Goal: Task Accomplishment & Management: Use online tool/utility

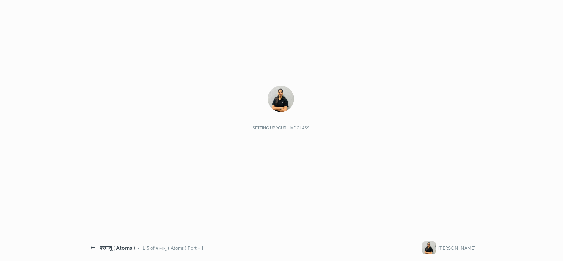
scroll to position [2, 0]
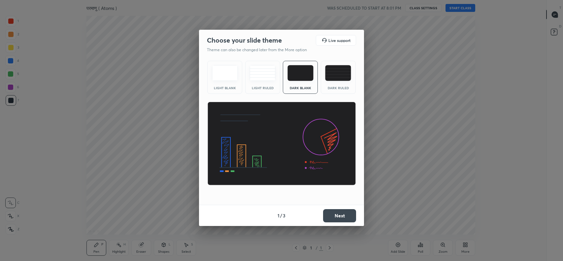
click at [338, 71] on img at bounding box center [338, 73] width 26 height 16
click at [338, 217] on button "Next" at bounding box center [339, 215] width 33 height 13
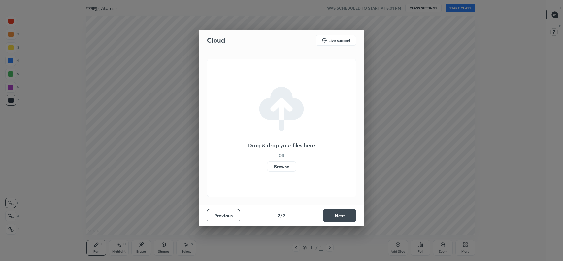
click at [283, 169] on label "Browse" at bounding box center [281, 166] width 29 height 11
click at [267, 169] on input "Browse" at bounding box center [267, 166] width 0 height 11
click at [286, 165] on label "Browse" at bounding box center [281, 166] width 29 height 11
click at [267, 165] on input "Browse" at bounding box center [267, 166] width 0 height 11
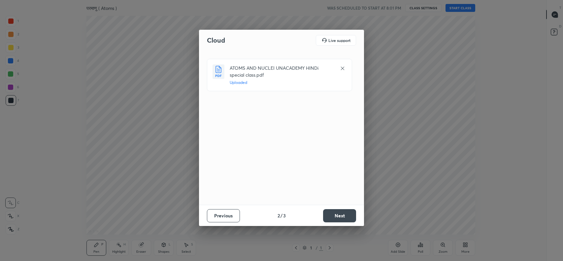
click at [331, 211] on button "Next" at bounding box center [339, 215] width 33 height 13
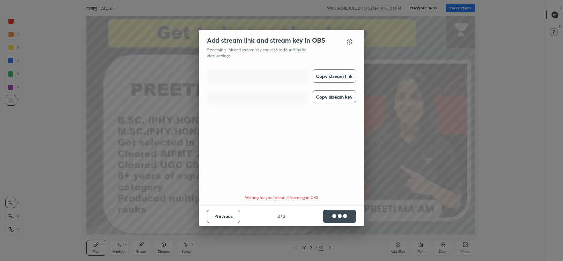
click at [332, 76] on button "Copy stream link" at bounding box center [334, 75] width 44 height 13
click at [334, 102] on button "Copy stream key" at bounding box center [334, 96] width 44 height 13
click at [335, 98] on button "Key Copied" at bounding box center [334, 96] width 44 height 13
click at [345, 214] on button "Done" at bounding box center [339, 215] width 33 height 13
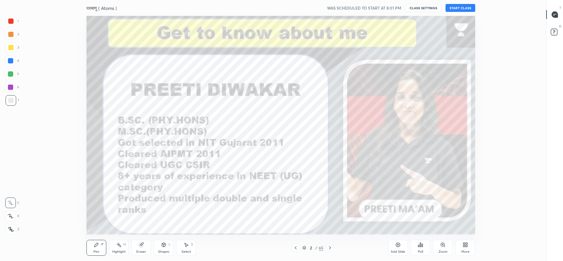
click at [553, 15] on icon at bounding box center [553, 15] width 1 height 0
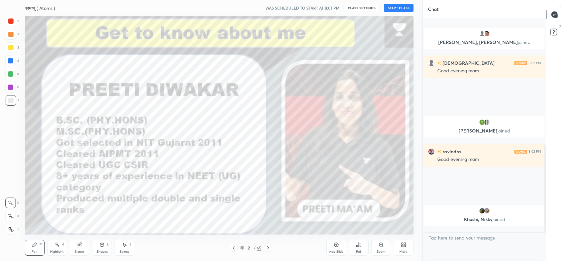
scroll to position [0, 0]
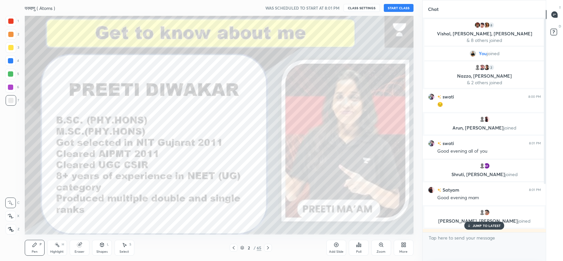
click at [483, 225] on p "JUMP TO LATEST" at bounding box center [486, 225] width 28 height 4
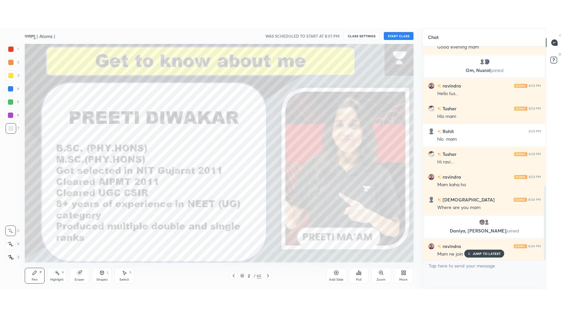
scroll to position [401, 0]
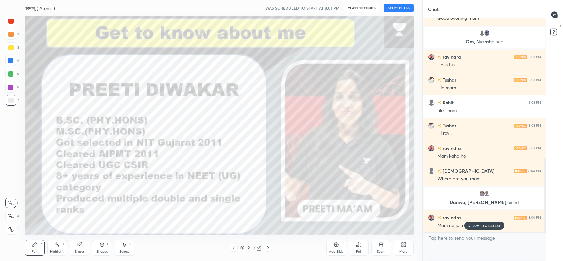
click at [408, 8] on button "START CLASS" at bounding box center [399, 8] width 30 height 8
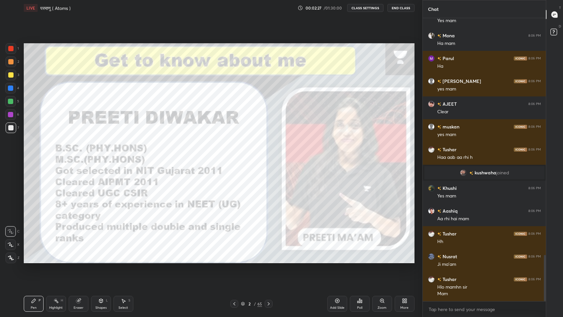
scroll to position [1455, 0]
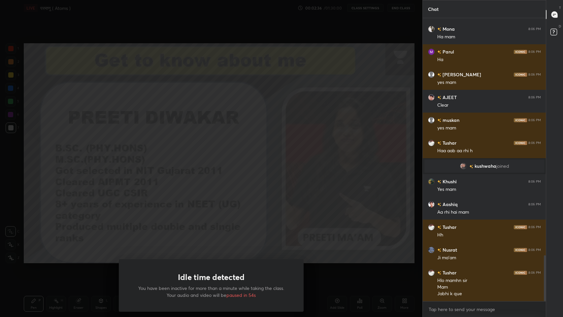
click at [302, 206] on div "Idle time detected You have been inactive for more than a minute while taking t…" at bounding box center [211, 158] width 422 height 317
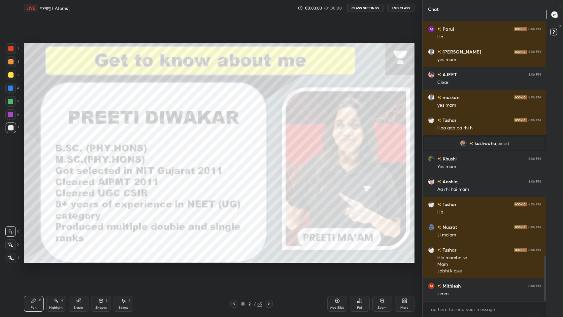
scroll to position [1506, 0]
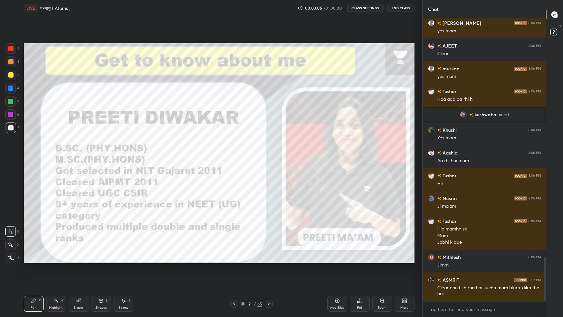
click at [333, 260] on div "Add Slide" at bounding box center [337, 304] width 20 height 16
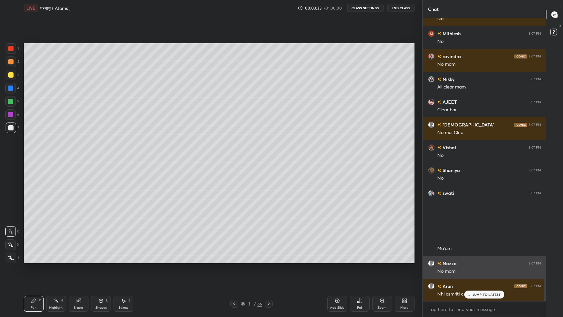
scroll to position [1936, 0]
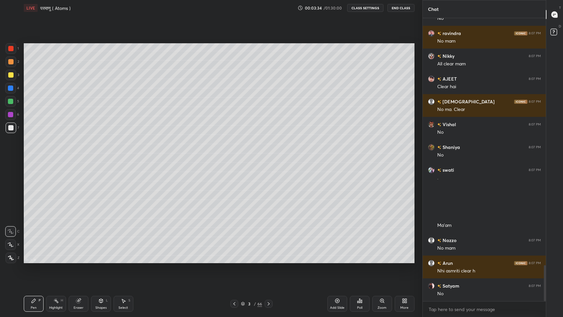
click at [319, 260] on div "20 : 7 : 51 Setting up your live class" at bounding box center [219, 153] width 396 height 274
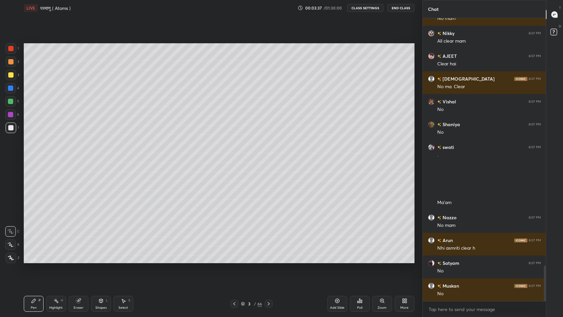
scroll to position [1982, 0]
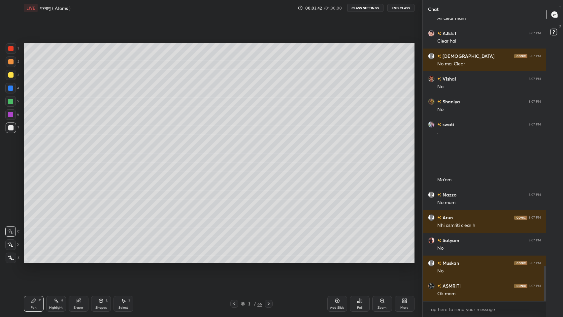
click at [11, 77] on div at bounding box center [10, 74] width 5 height 5
click at [36, 260] on div "Pen P" at bounding box center [34, 304] width 20 height 16
click at [11, 245] on icon at bounding box center [11, 244] width 6 height 5
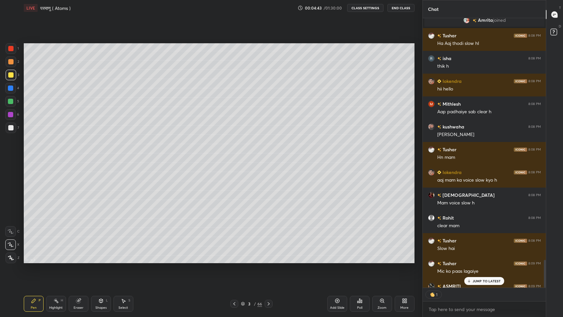
scroll to position [2, 2]
click at [477, 260] on p "JUMP TO LATEST" at bounding box center [486, 281] width 28 height 4
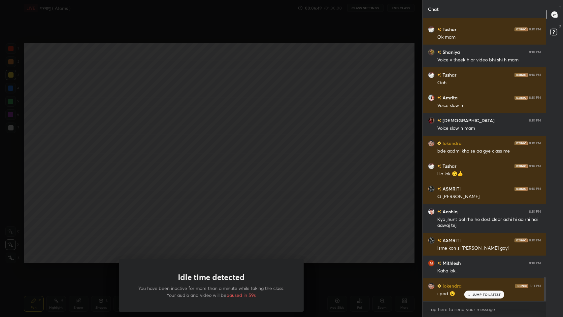
scroll to position [3057, 0]
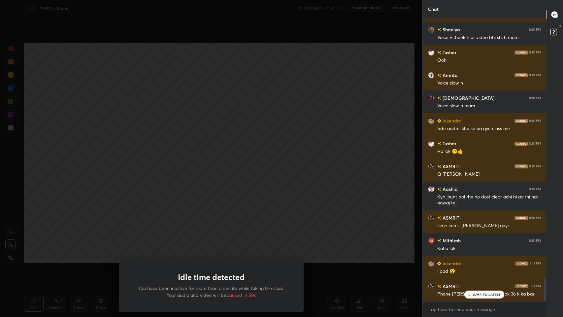
click at [266, 189] on div "Idle time detected You have been inactive for more than a minute while taking t…" at bounding box center [211, 158] width 422 height 317
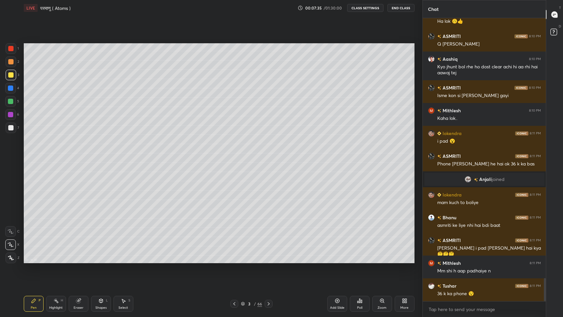
scroll to position [3210, 0]
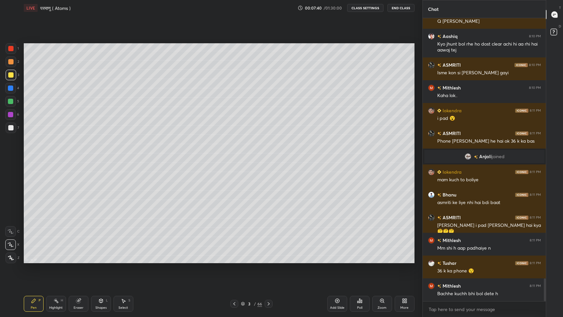
click at [75, 260] on div "Eraser" at bounding box center [79, 304] width 20 height 16
click at [30, 260] on div "Pen P" at bounding box center [34, 304] width 20 height 16
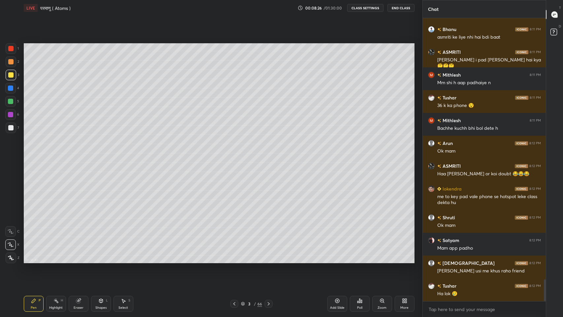
scroll to position [3397, 0]
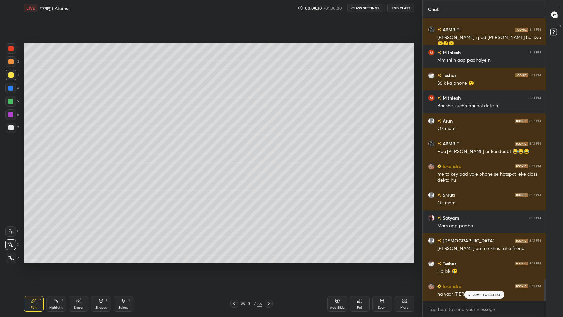
click at [470, 260] on icon at bounding box center [469, 294] width 4 height 4
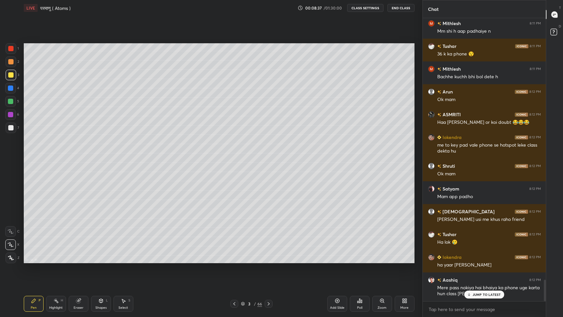
scroll to position [3449, 0]
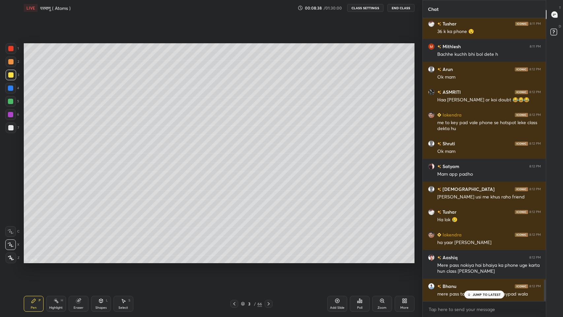
click at [79, 260] on div "Eraser" at bounding box center [79, 304] width 20 height 16
click at [32, 260] on div "Pen" at bounding box center [34, 307] width 6 height 3
click at [480, 260] on p "JUMP TO LATEST" at bounding box center [486, 294] width 28 height 4
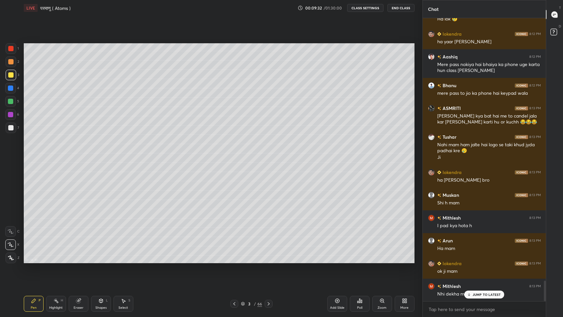
scroll to position [3672, 0]
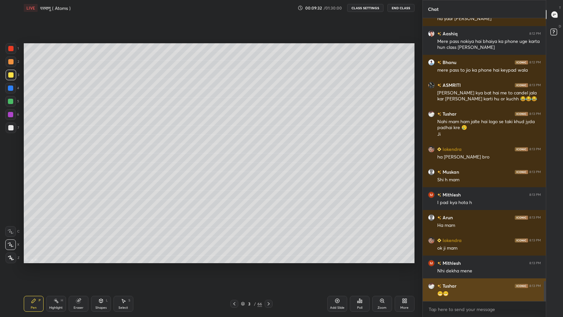
click at [478, 260] on div "😁😁" at bounding box center [489, 293] width 104 height 7
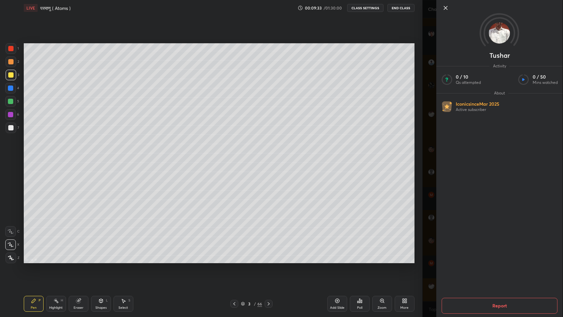
click at [429, 251] on div "Tushar Activity 0 / 10 Qs attempted 0 / 50 Mins watched About Iconic since [DAT…" at bounding box center [492, 158] width 141 height 317
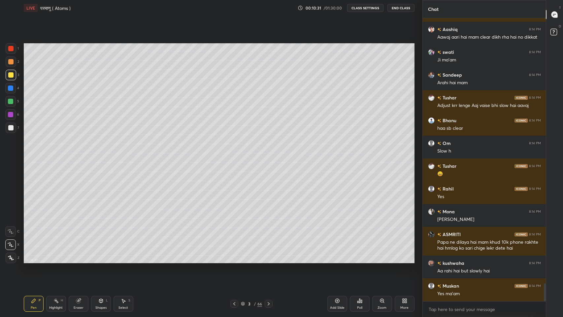
scroll to position [4207, 0]
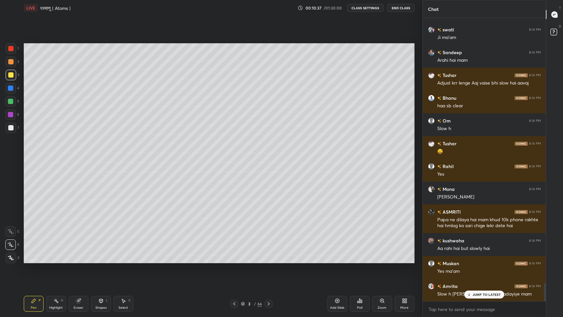
click at [474, 260] on p "JUMP TO LATEST" at bounding box center [486, 294] width 28 height 4
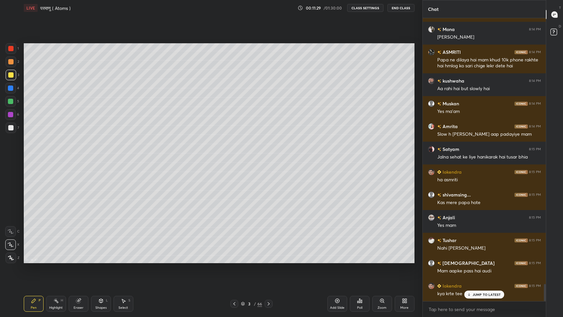
scroll to position [4389, 0]
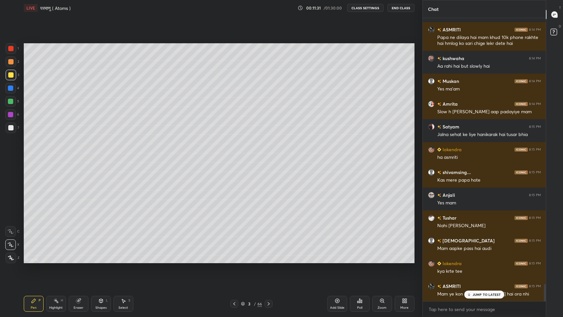
click at [478, 260] on div "JUMP TO LATEST" at bounding box center [484, 294] width 40 height 8
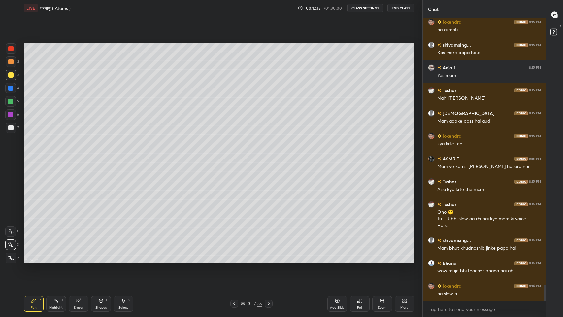
scroll to position [4539, 0]
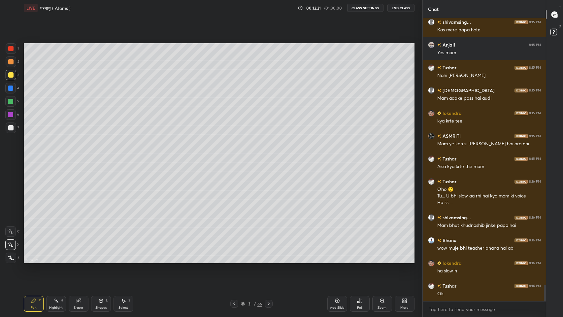
click at [12, 129] on div at bounding box center [10, 127] width 5 height 5
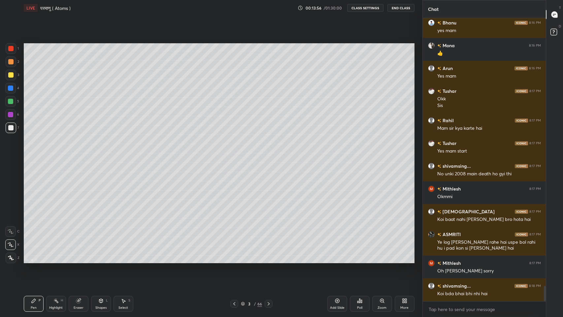
scroll to position [5058, 0]
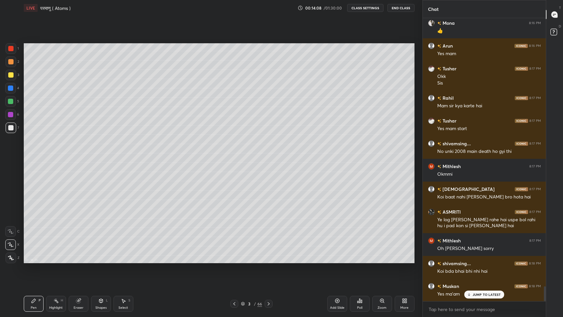
click at [473, 260] on div "JUMP TO LATEST" at bounding box center [484, 294] width 40 height 8
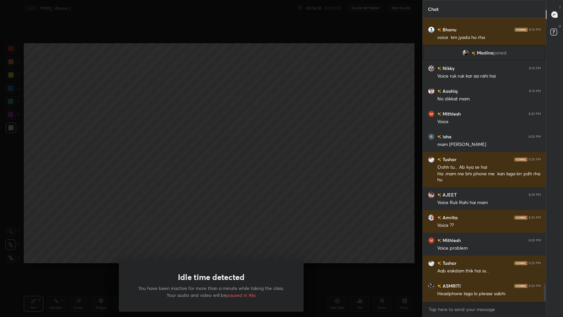
scroll to position [4491, 0]
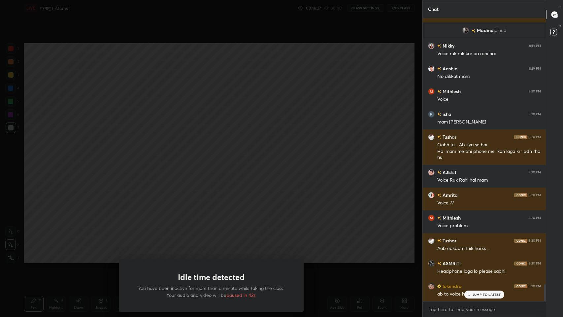
click at [297, 221] on div "Idle time detected You have been inactive for more than a minute while taking t…" at bounding box center [211, 158] width 422 height 317
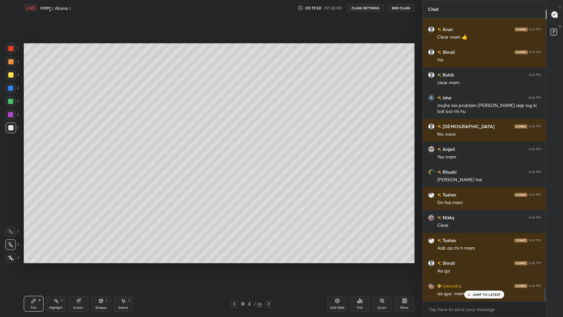
scroll to position [6172, 0]
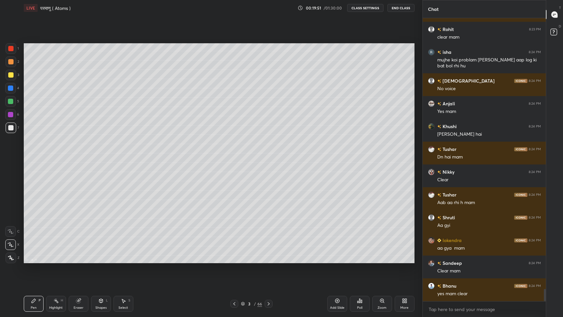
click at [79, 260] on div "Eraser" at bounding box center [79, 307] width 10 height 3
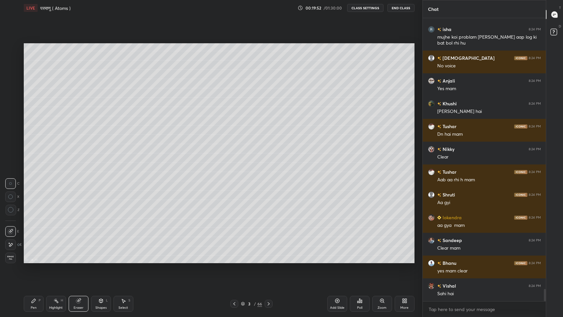
scroll to position [6240, 0]
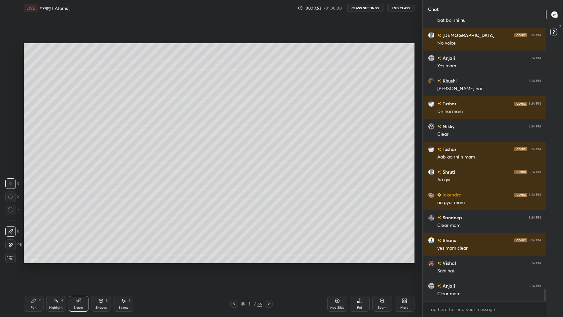
click at [35, 260] on div "Pen" at bounding box center [34, 307] width 6 height 3
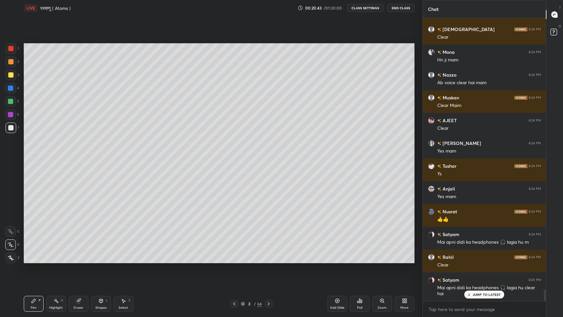
scroll to position [6587, 0]
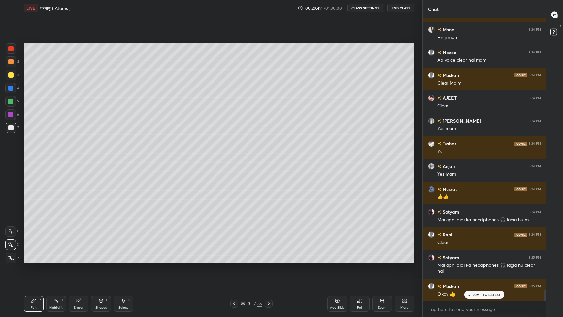
click at [10, 78] on div at bounding box center [11, 75] width 11 height 11
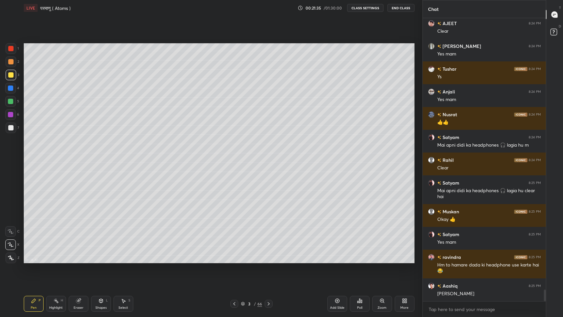
scroll to position [6685, 0]
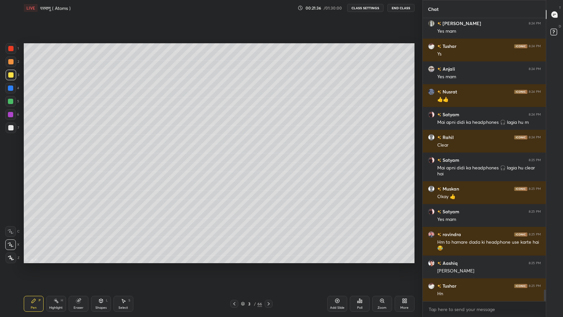
click at [81, 260] on div "Eraser" at bounding box center [79, 307] width 10 height 3
click at [32, 260] on div "Pen" at bounding box center [34, 307] width 6 height 3
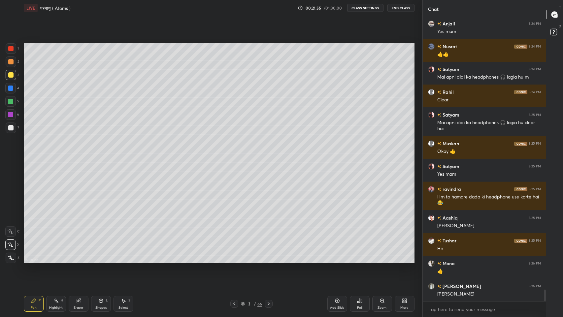
scroll to position [6753, 0]
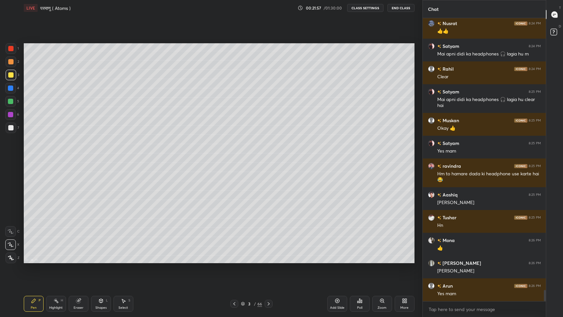
click at [9, 129] on div at bounding box center [10, 127] width 5 height 5
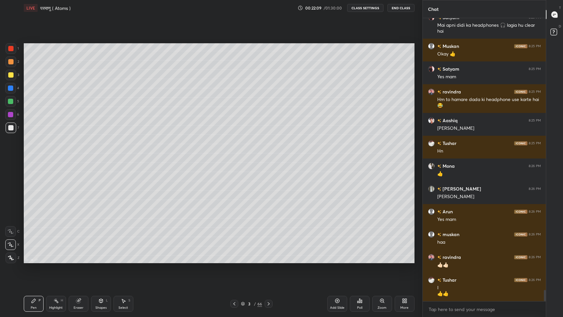
scroll to position [6850, 0]
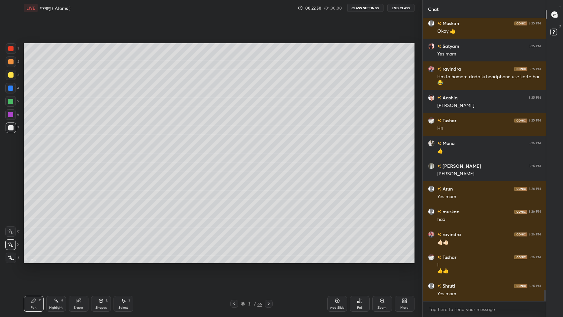
click at [79, 260] on div "Eraser" at bounding box center [79, 304] width 20 height 16
click at [36, 260] on div "Pen P" at bounding box center [34, 304] width 20 height 16
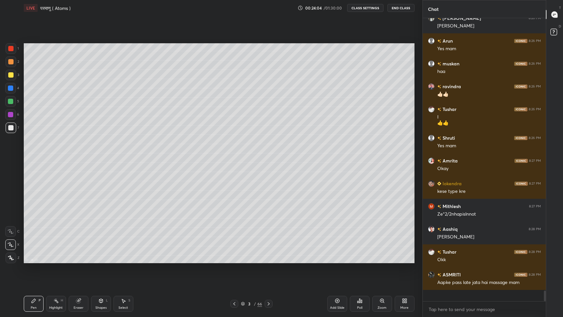
scroll to position [6987, 0]
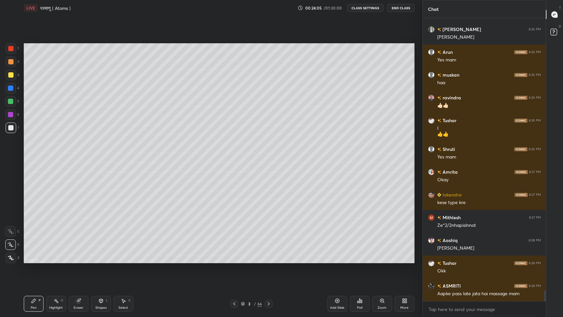
click at [12, 73] on div at bounding box center [10, 74] width 5 height 5
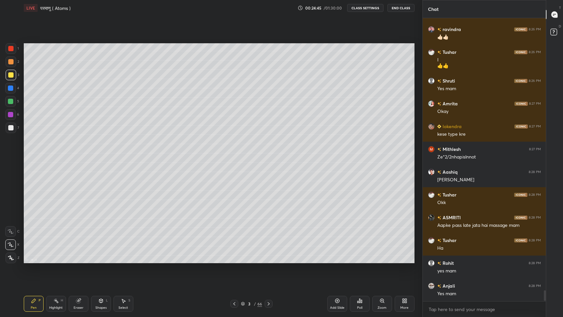
scroll to position [2, 2]
click at [79, 260] on div "Eraser" at bounding box center [79, 304] width 20 height 16
click at [37, 260] on div "Pen P" at bounding box center [34, 304] width 20 height 16
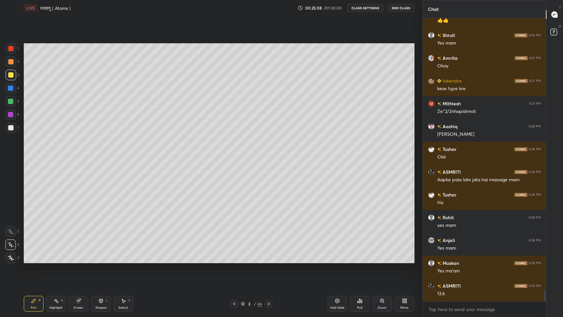
scroll to position [7123, 0]
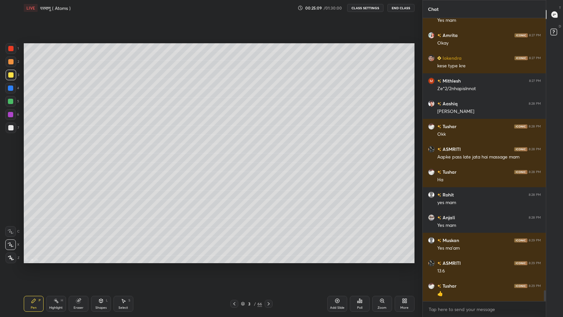
click at [78, 260] on icon at bounding box center [78, 300] width 4 height 4
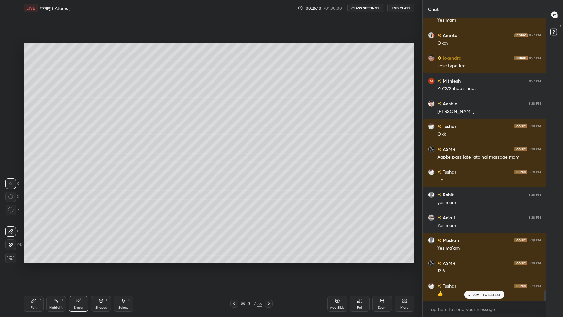
scroll to position [7145, 0]
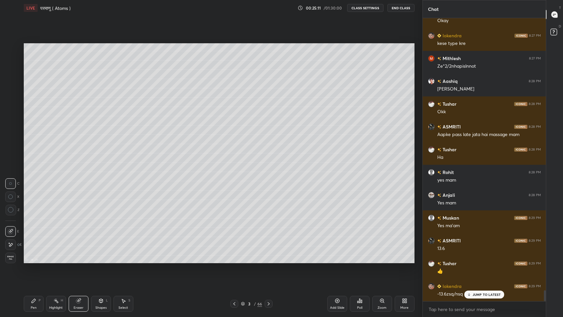
click at [34, 260] on div "Pen" at bounding box center [34, 307] width 6 height 3
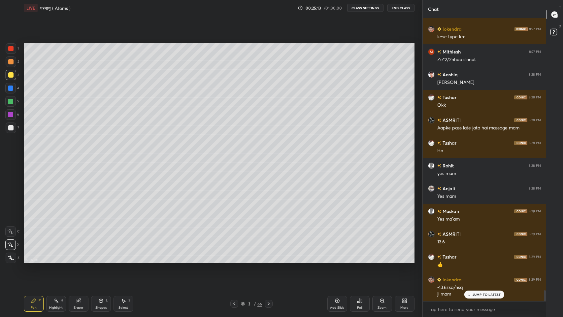
click at [474, 260] on p "JUMP TO LATEST" at bounding box center [486, 294] width 28 height 4
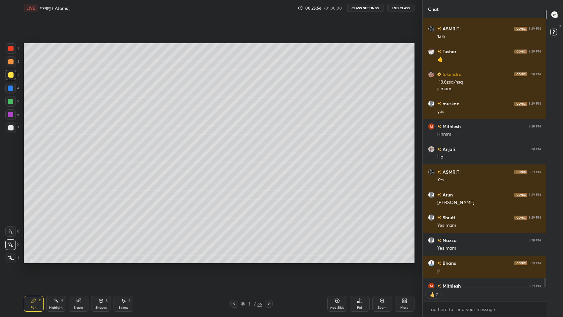
scroll to position [7394, 0]
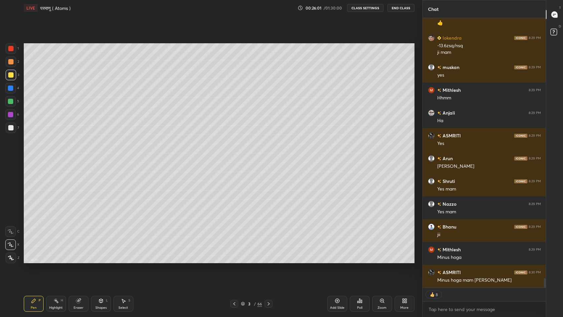
click at [337, 260] on div "Add Slide" at bounding box center [337, 304] width 20 height 16
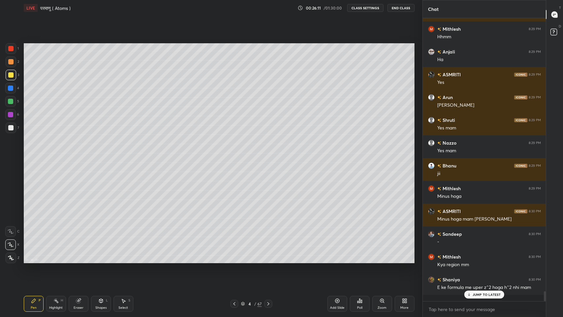
scroll to position [7448, 0]
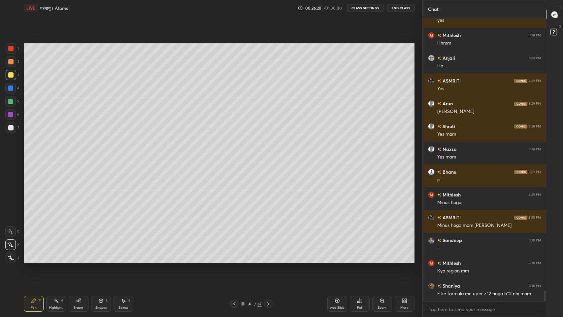
click at [233, 260] on icon at bounding box center [234, 303] width 5 height 5
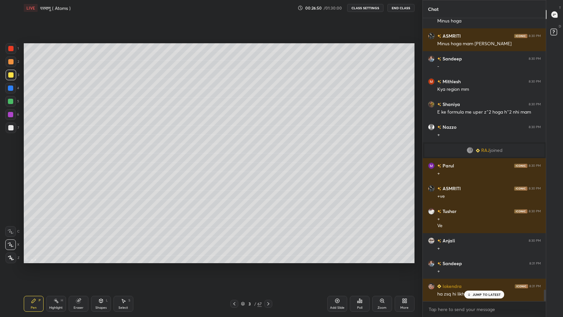
scroll to position [6686, 0]
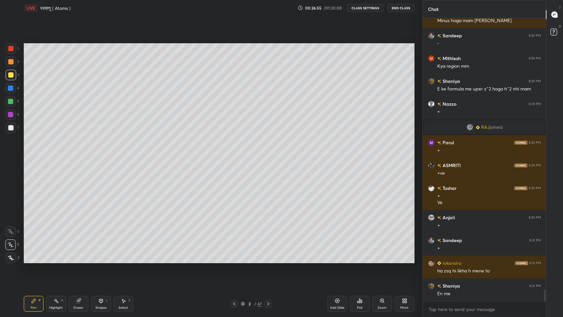
click at [78, 260] on div "Eraser" at bounding box center [79, 304] width 20 height 16
click at [32, 260] on div "Pen" at bounding box center [34, 307] width 6 height 3
click at [9, 131] on div at bounding box center [11, 127] width 11 height 11
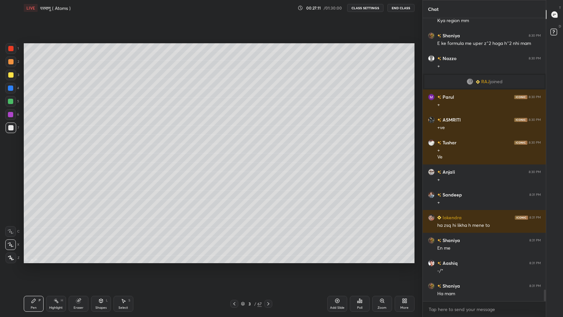
scroll to position [6754, 0]
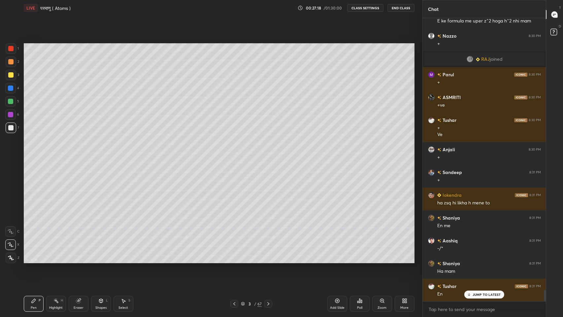
click at [268, 260] on icon at bounding box center [268, 303] width 5 height 5
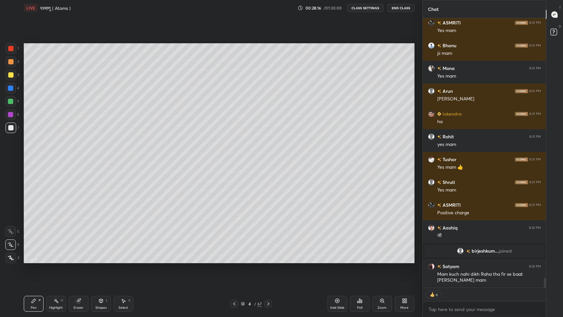
scroll to position [6985, 0]
click at [235, 260] on icon at bounding box center [234, 303] width 5 height 5
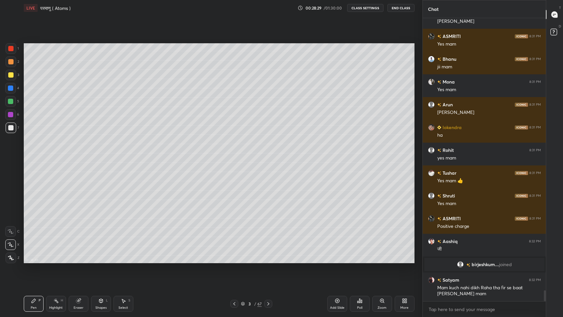
click at [269, 260] on icon at bounding box center [268, 303] width 5 height 5
click at [234, 260] on icon at bounding box center [234, 303] width 5 height 5
click at [268, 260] on icon at bounding box center [268, 303] width 5 height 5
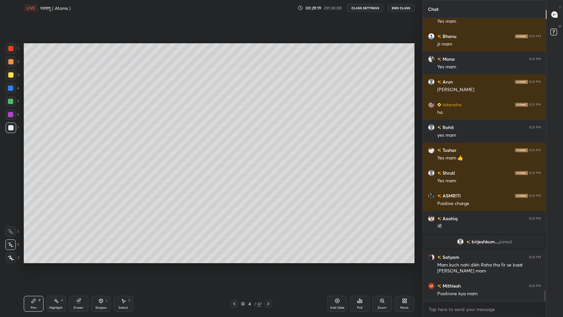
scroll to position [7016, 0]
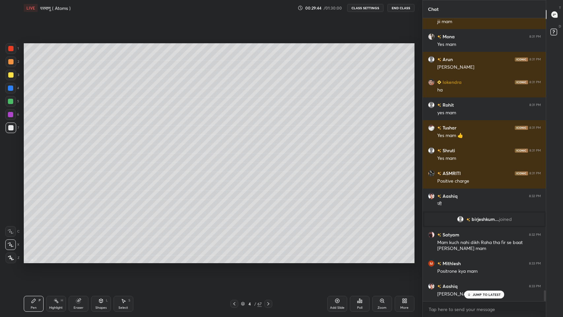
click at [9, 73] on div at bounding box center [10, 74] width 5 height 5
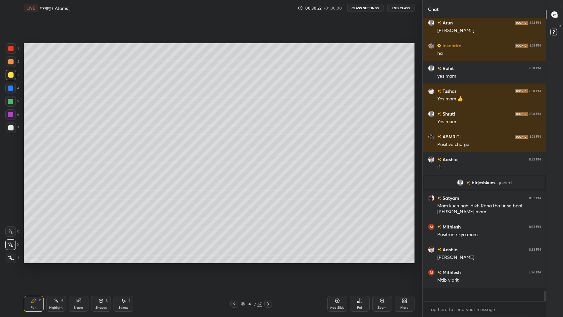
scroll to position [7039, 0]
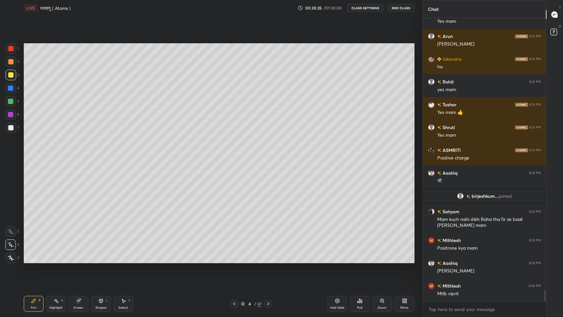
click at [81, 260] on div "Eraser" at bounding box center [79, 304] width 20 height 16
click at [35, 260] on div "Pen P" at bounding box center [34, 304] width 20 height 16
click at [10, 127] on div at bounding box center [10, 127] width 5 height 5
click at [77, 260] on div "Eraser" at bounding box center [79, 304] width 20 height 16
click at [34, 260] on div "Pen" at bounding box center [34, 307] width 6 height 3
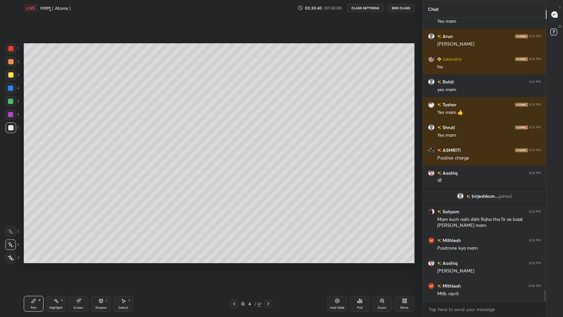
scroll to position [2, 2]
click at [10, 74] on div at bounding box center [10, 74] width 5 height 5
click at [9, 104] on div at bounding box center [10, 101] width 5 height 5
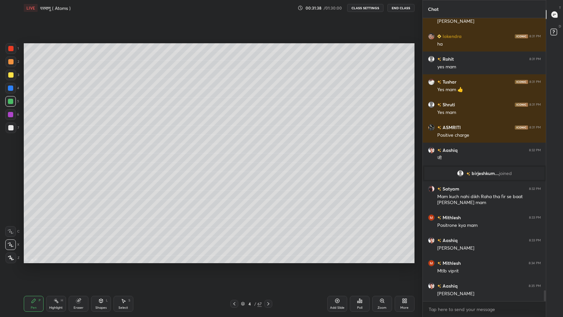
click at [234, 260] on icon at bounding box center [234, 303] width 5 height 5
click at [268, 260] on icon at bounding box center [268, 303] width 5 height 5
click at [235, 260] on icon at bounding box center [234, 303] width 5 height 5
click at [268, 260] on icon at bounding box center [268, 303] width 5 height 5
click at [337, 260] on icon at bounding box center [336, 300] width 5 height 5
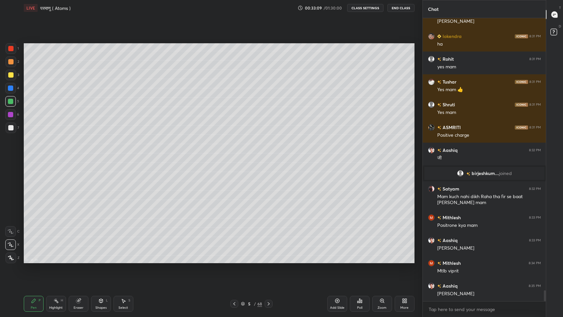
click at [12, 127] on div at bounding box center [10, 127] width 5 height 5
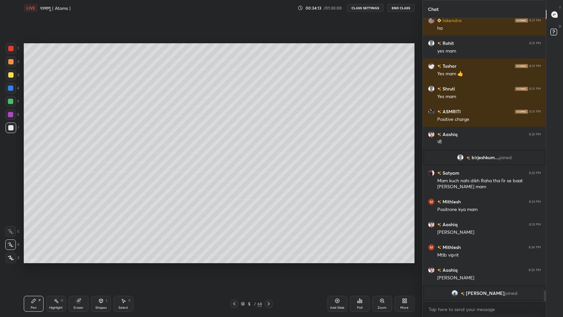
click at [234, 260] on icon at bounding box center [234, 303] width 5 height 5
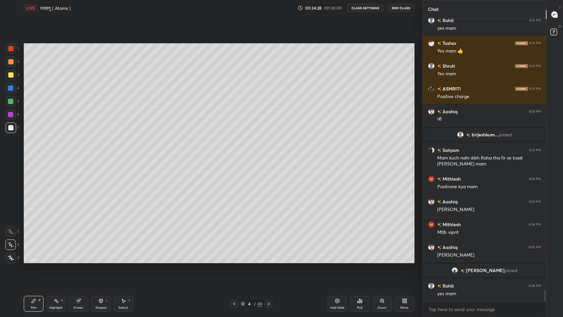
click at [268, 260] on icon at bounding box center [268, 303] width 5 height 5
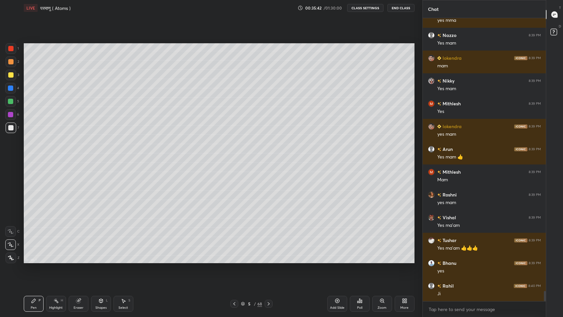
scroll to position [7648, 0]
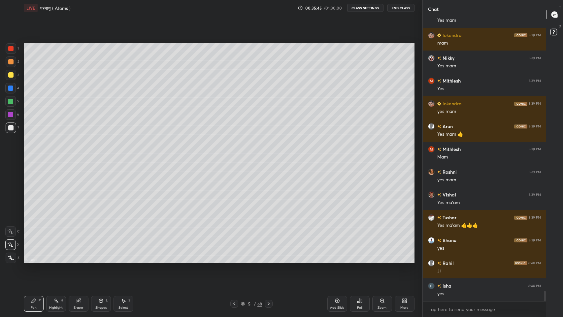
click at [234, 260] on icon at bounding box center [234, 303] width 5 height 5
click at [232, 260] on icon at bounding box center [234, 303] width 5 height 5
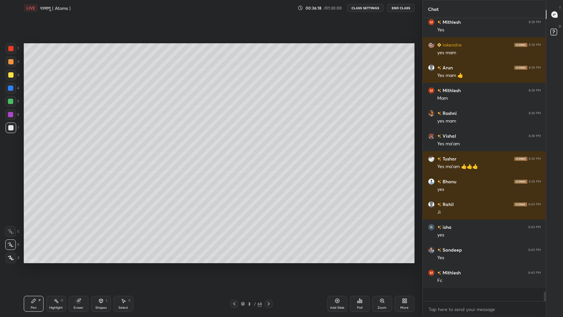
scroll to position [7694, 0]
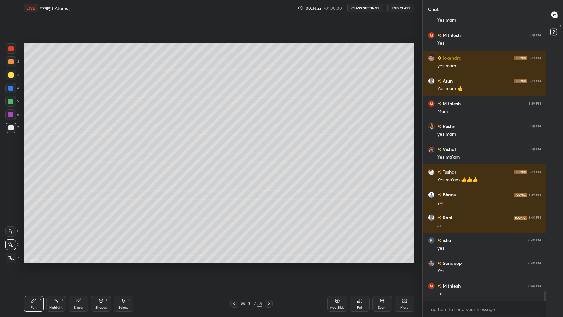
click at [268, 260] on icon at bounding box center [268, 303] width 5 height 5
click at [234, 260] on icon at bounding box center [234, 303] width 5 height 5
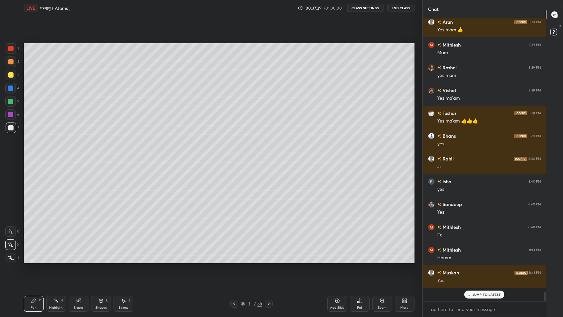
scroll to position [7739, 0]
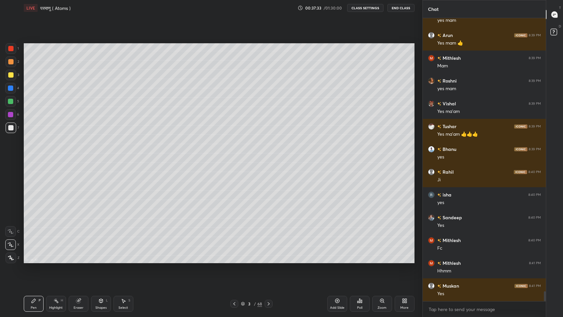
click at [268, 260] on icon at bounding box center [268, 303] width 5 height 5
click at [10, 76] on div at bounding box center [10, 74] width 5 height 5
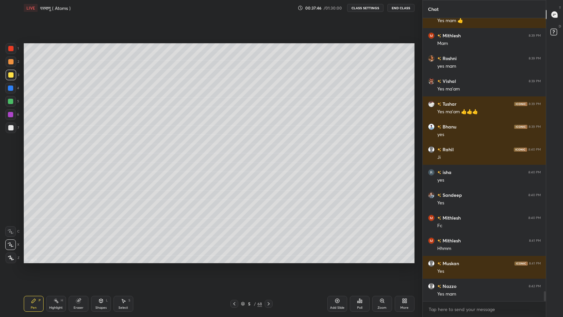
scroll to position [7785, 0]
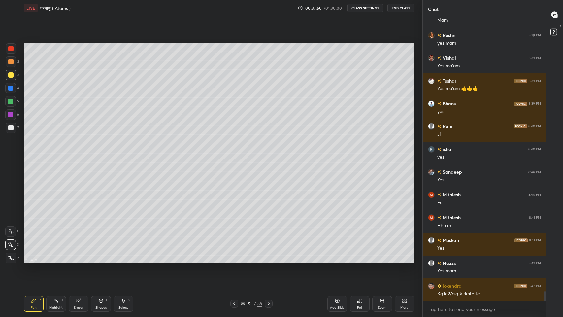
click at [235, 260] on icon at bounding box center [234, 303] width 5 height 5
click at [234, 260] on icon at bounding box center [234, 303] width 5 height 5
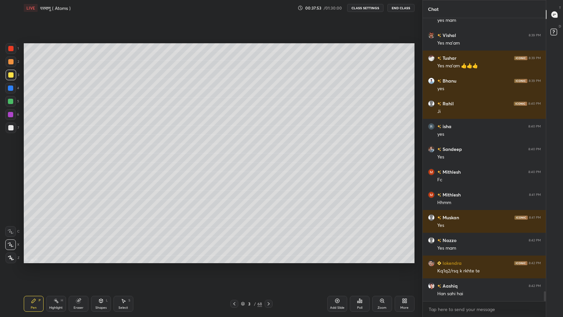
scroll to position [7830, 0]
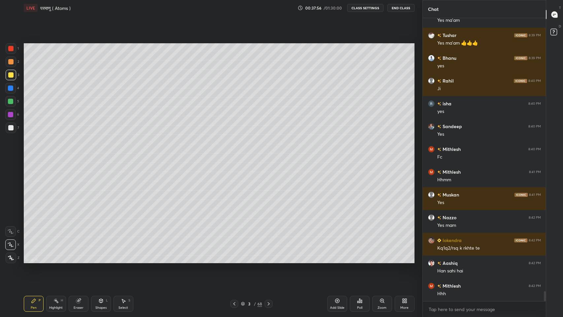
click at [268, 260] on icon at bounding box center [268, 303] width 5 height 5
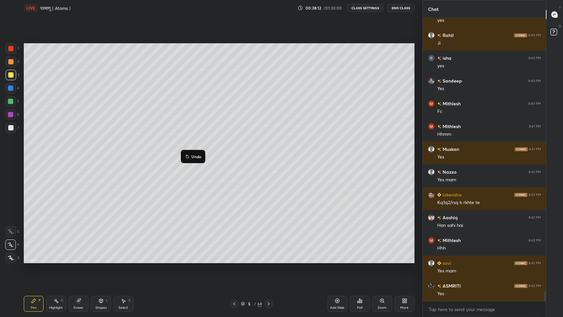
scroll to position [7899, 0]
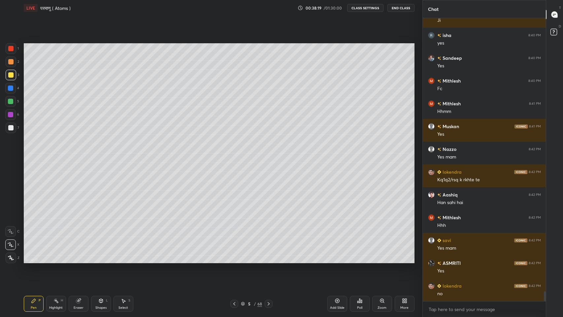
click at [80, 260] on div "Eraser" at bounding box center [79, 304] width 20 height 16
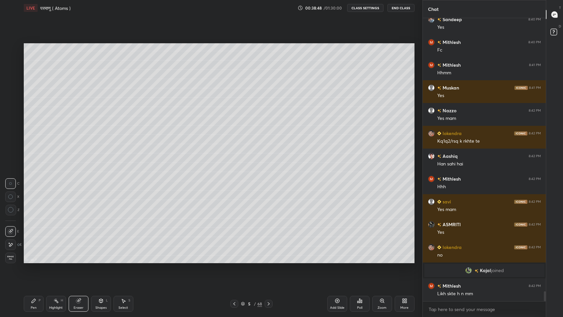
scroll to position [7735, 0]
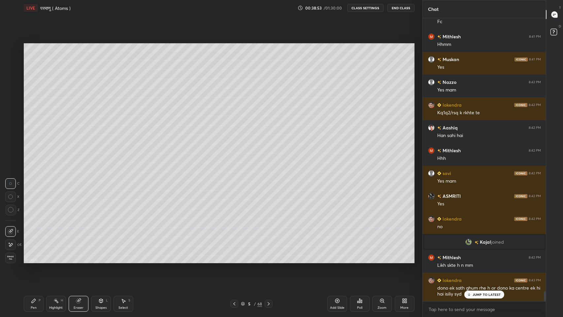
click at [483, 260] on p "JUMP TO LATEST" at bounding box center [486, 294] width 28 height 4
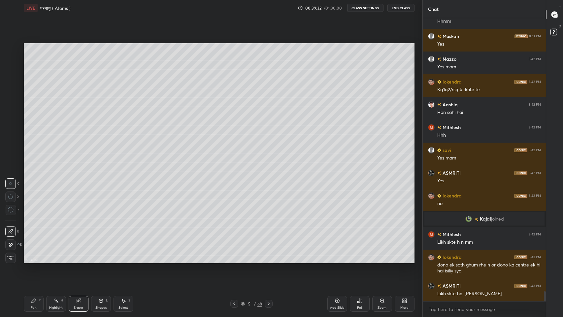
click at [32, 260] on icon at bounding box center [34, 300] width 4 height 4
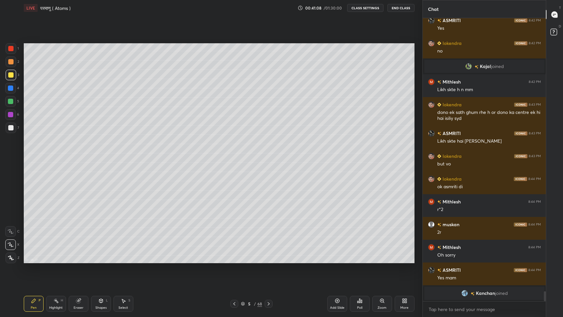
scroll to position [7871, 0]
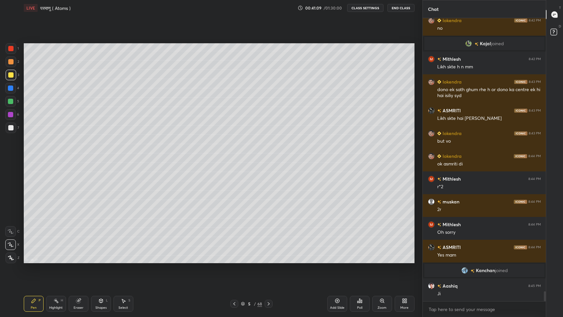
click at [234, 260] on icon at bounding box center [234, 303] width 5 height 5
click at [233, 260] on icon at bounding box center [234, 303] width 5 height 5
click at [268, 260] on icon at bounding box center [268, 303] width 5 height 5
click at [10, 126] on div at bounding box center [10, 127] width 5 height 5
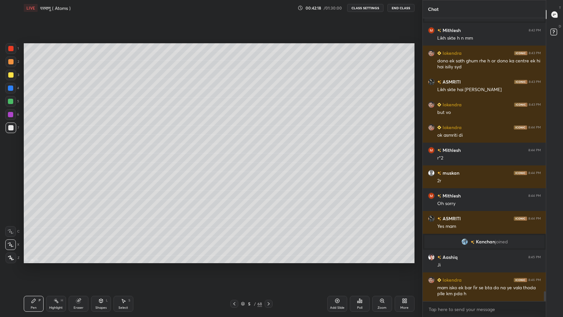
scroll to position [7906, 0]
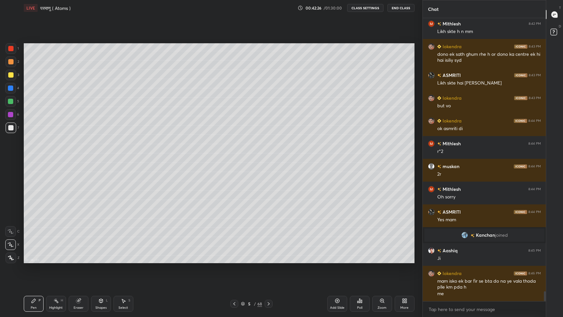
click at [331, 260] on div "Add Slide" at bounding box center [337, 304] width 20 height 16
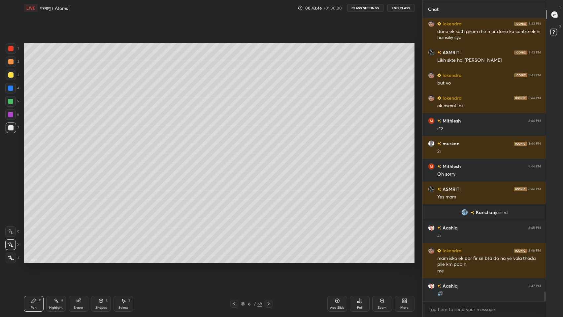
scroll to position [7958, 0]
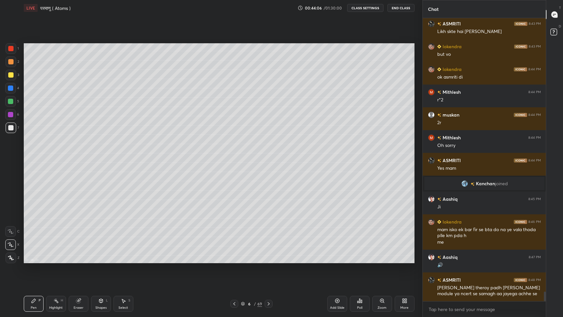
click at [79, 260] on icon at bounding box center [78, 300] width 4 height 4
click at [13, 208] on icon at bounding box center [11, 210] width 6 height 6
click at [33, 260] on div "Pen" at bounding box center [34, 307] width 6 height 3
click at [8, 75] on div at bounding box center [10, 74] width 5 height 5
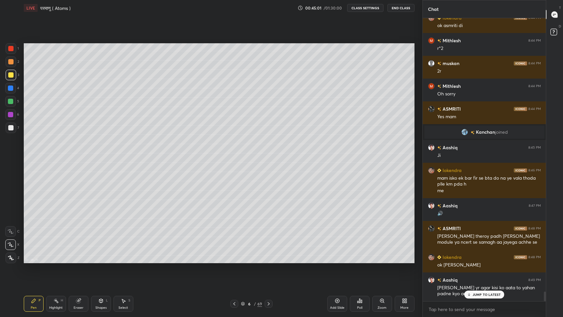
scroll to position [8037, 0]
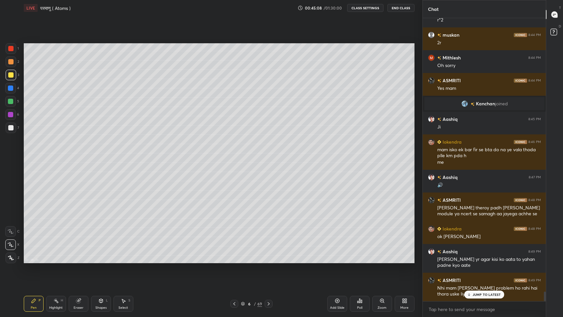
click at [483, 260] on p "JUMP TO LATEST" at bounding box center [486, 294] width 28 height 4
click at [234, 260] on icon at bounding box center [234, 303] width 5 height 5
click at [268, 260] on icon at bounding box center [268, 303] width 5 height 5
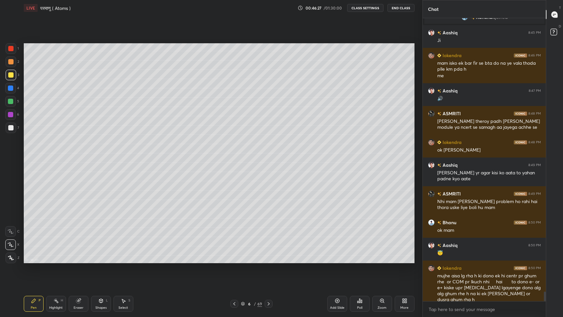
scroll to position [8158, 0]
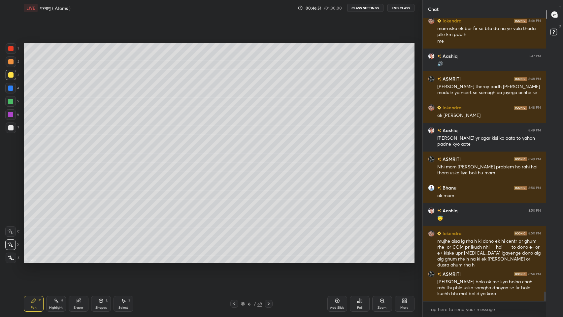
click at [404, 260] on icon at bounding box center [404, 300] width 5 height 5
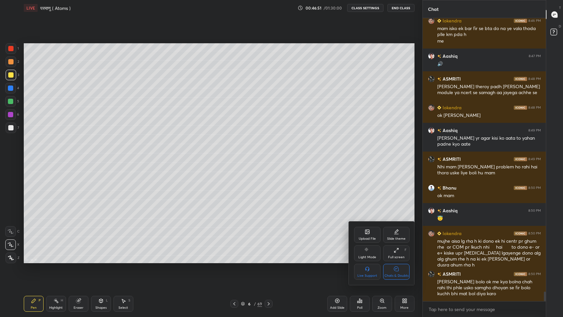
click at [402, 260] on div "Chats & Doubts" at bounding box center [396, 272] width 26 height 16
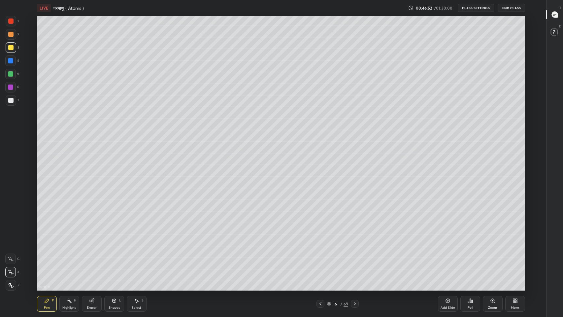
scroll to position [32709, 32463]
click at [320, 260] on icon at bounding box center [320, 303] width 5 height 5
click at [355, 260] on icon at bounding box center [354, 303] width 5 height 5
click at [553, 15] on icon at bounding box center [553, 15] width 1 height 0
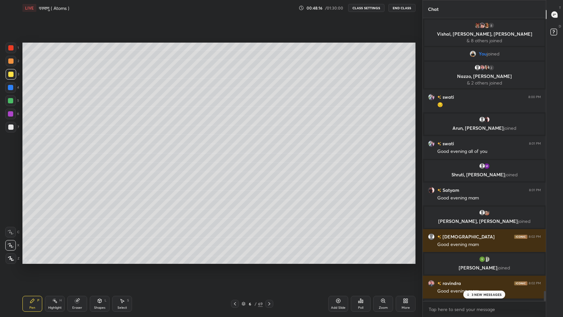
scroll to position [32709, 32587]
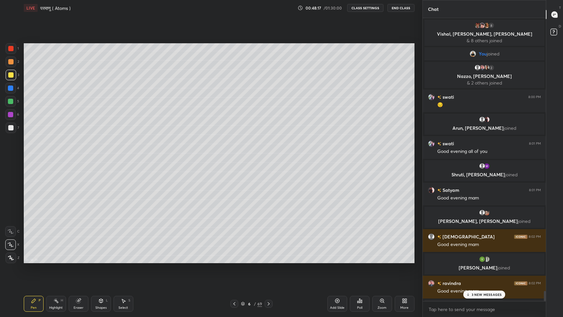
click at [472, 260] on p "3 NEW MESSAGES" at bounding box center [486, 294] width 30 height 4
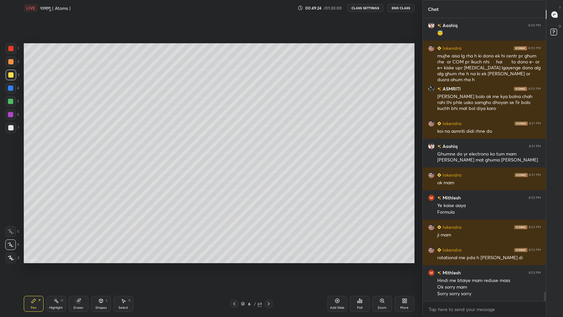
scroll to position [8388, 0]
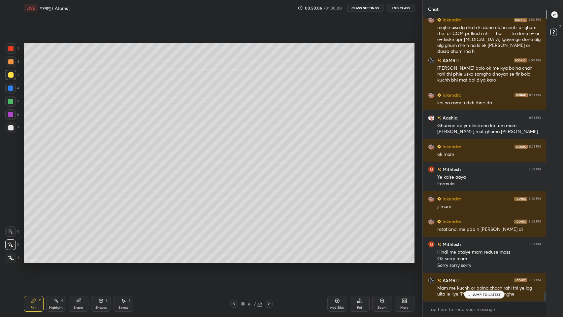
click at [477, 260] on p "JUMP TO LATEST" at bounding box center [486, 294] width 28 height 4
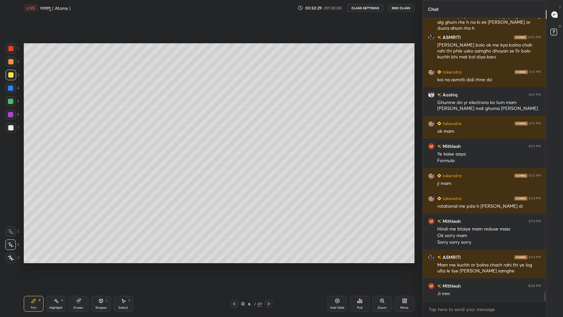
scroll to position [8434, 0]
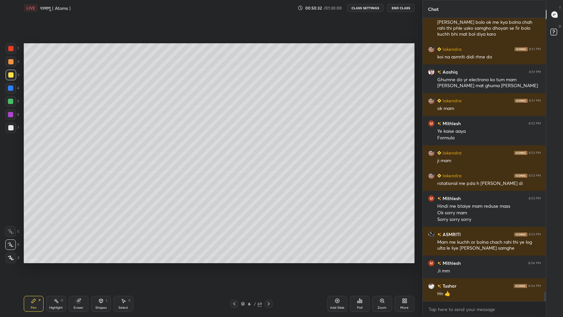
click at [234, 260] on icon at bounding box center [234, 303] width 5 height 5
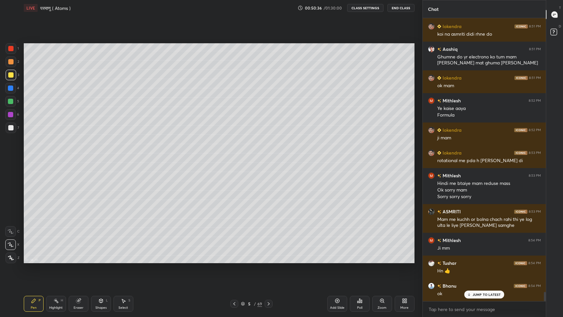
scroll to position [8479, 0]
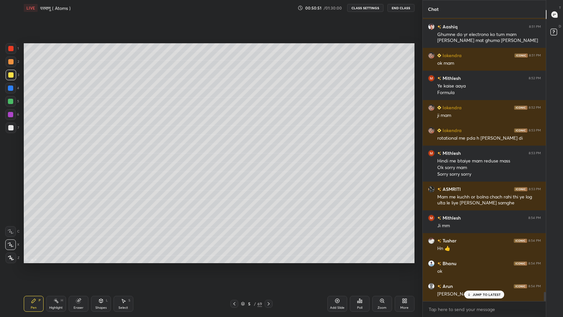
click at [475, 260] on p "JUMP TO LATEST" at bounding box center [486, 294] width 28 height 4
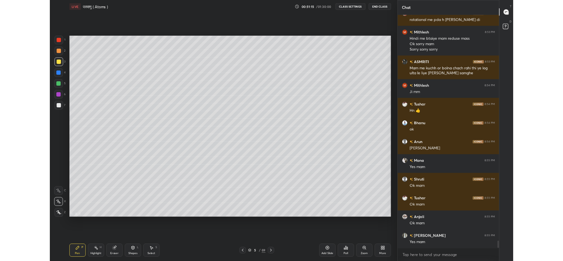
scroll to position [8593, 0]
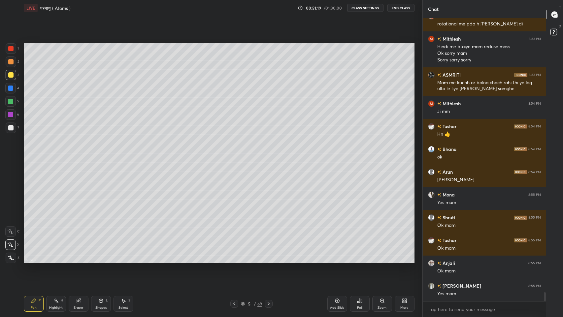
click at [404, 260] on icon at bounding box center [403, 302] width 2 height 2
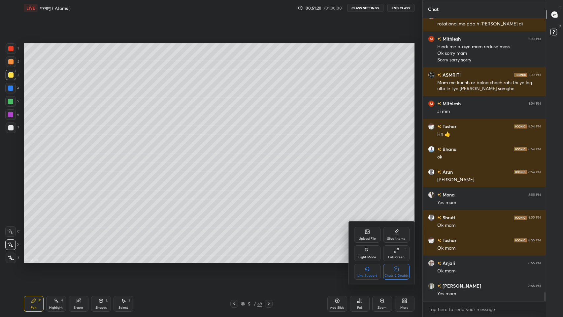
click at [397, 255] on div "Full screen" at bounding box center [396, 256] width 16 height 3
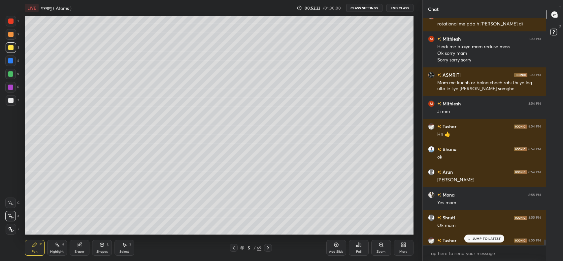
scroll to position [8710, 0]
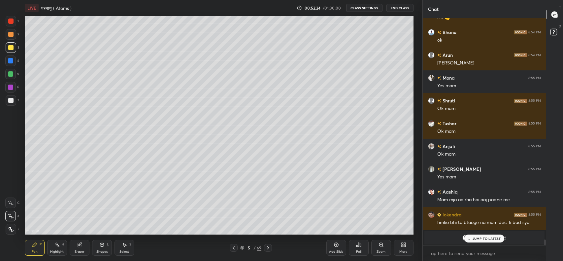
click at [476, 242] on div "JUMP TO LATEST" at bounding box center [484, 238] width 40 height 8
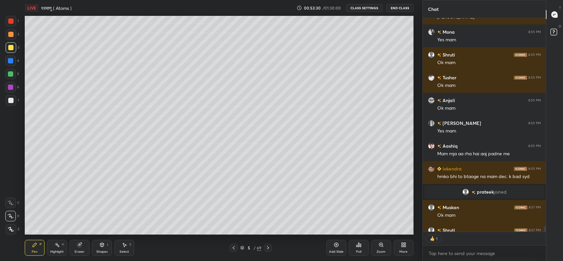
scroll to position [2, 2]
click at [267, 248] on icon at bounding box center [267, 247] width 5 height 5
click at [335, 247] on icon at bounding box center [335, 244] width 5 height 5
click at [10, 50] on div at bounding box center [10, 47] width 5 height 5
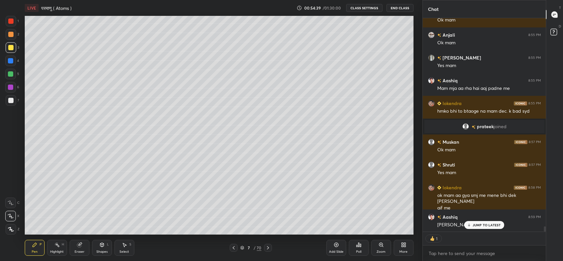
scroll to position [8617, 0]
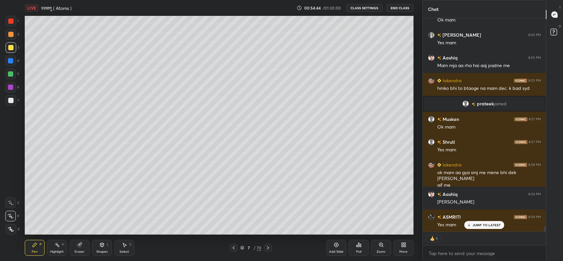
click at [478, 224] on p "JUMP TO LATEST" at bounding box center [486, 225] width 28 height 4
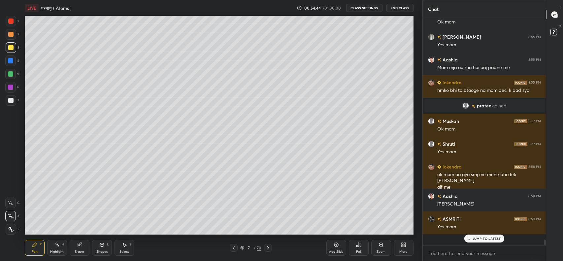
scroll to position [8603, 0]
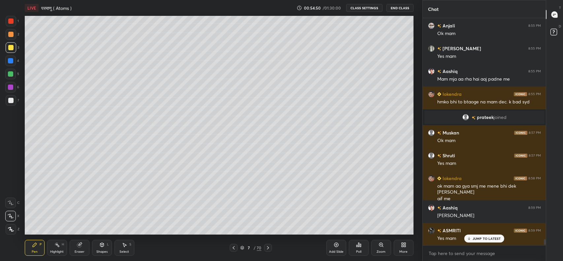
click at [235, 246] on icon at bounding box center [233, 247] width 5 height 5
click at [268, 247] on icon at bounding box center [268, 247] width 2 height 3
click at [268, 248] on icon at bounding box center [267, 247] width 5 height 5
click at [12, 99] on div at bounding box center [10, 100] width 5 height 5
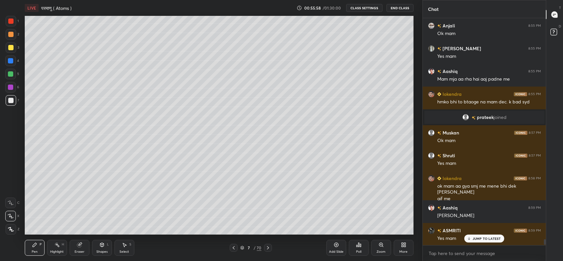
click at [234, 247] on icon at bounding box center [233, 247] width 5 height 5
click at [268, 247] on icon at bounding box center [267, 247] width 5 height 5
click at [233, 249] on icon at bounding box center [233, 247] width 5 height 5
click at [268, 247] on icon at bounding box center [267, 247] width 5 height 5
click at [476, 236] on div "JUMP TO LATEST" at bounding box center [484, 238] width 40 height 8
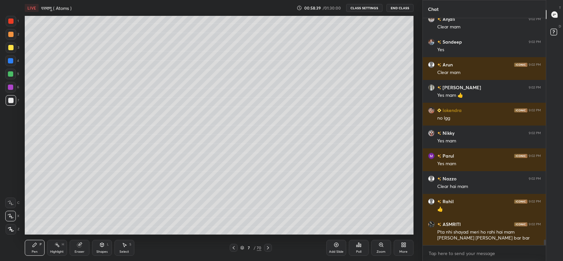
scroll to position [9110, 0]
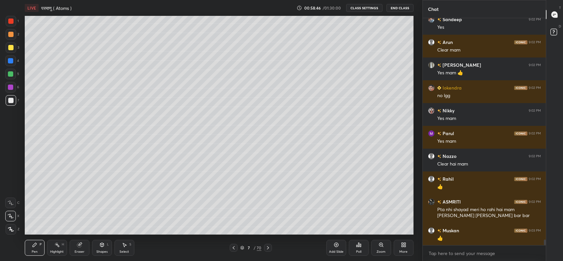
click at [234, 247] on icon at bounding box center [233, 247] width 5 height 5
click at [234, 250] on icon at bounding box center [233, 247] width 5 height 5
click at [234, 247] on icon at bounding box center [233, 247] width 5 height 5
click at [268, 247] on icon at bounding box center [267, 247] width 5 height 5
click at [235, 247] on icon at bounding box center [233, 247] width 5 height 5
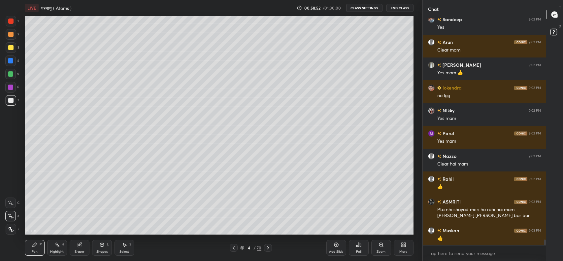
click at [234, 247] on icon at bounding box center [233, 247] width 5 height 5
click at [268, 247] on icon at bounding box center [267, 247] width 5 height 5
click at [267, 248] on icon at bounding box center [267, 247] width 5 height 5
click at [268, 249] on icon at bounding box center [267, 247] width 5 height 5
click at [268, 248] on icon at bounding box center [268, 247] width 2 height 3
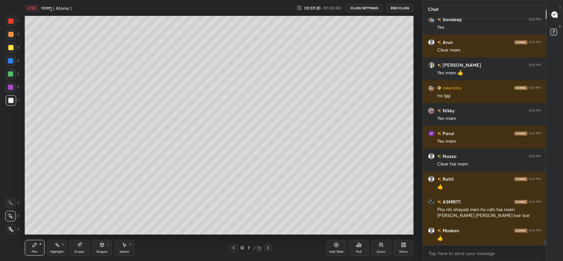
click at [12, 48] on div at bounding box center [10, 47] width 5 height 5
click at [79, 250] on div "Eraser" at bounding box center [80, 251] width 10 height 3
click at [35, 253] on div "Pen" at bounding box center [35, 251] width 6 height 3
click at [268, 248] on icon at bounding box center [267, 247] width 5 height 5
click at [232, 249] on icon at bounding box center [233, 247] width 5 height 5
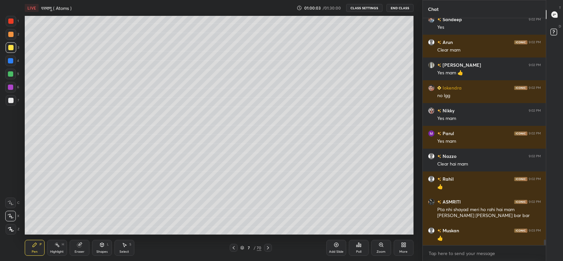
scroll to position [9133, 0]
click at [333, 243] on div "Add Slide" at bounding box center [336, 247] width 20 height 16
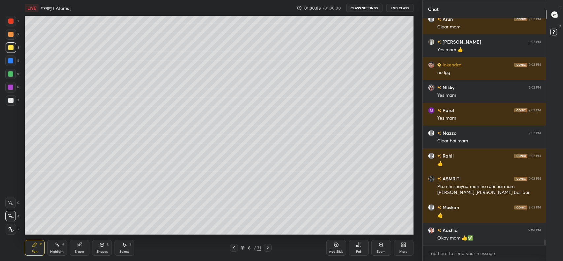
click at [234, 247] on icon at bounding box center [233, 247] width 5 height 5
click at [232, 246] on icon at bounding box center [233, 247] width 5 height 5
click at [232, 249] on icon at bounding box center [233, 247] width 5 height 5
click at [234, 247] on icon at bounding box center [233, 247] width 5 height 5
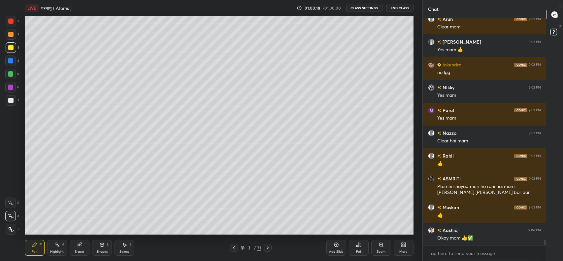
click at [266, 246] on icon at bounding box center [267, 247] width 5 height 5
click at [267, 249] on icon at bounding box center [267, 247] width 5 height 5
click at [267, 248] on icon at bounding box center [268, 247] width 2 height 3
click at [267, 247] on icon at bounding box center [267, 247] width 5 height 5
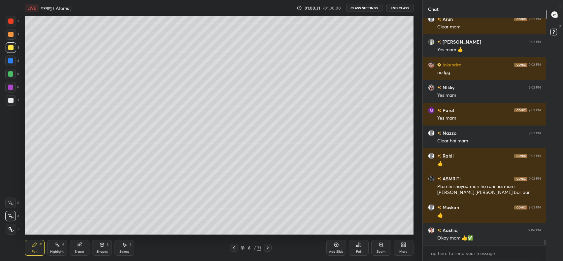
click at [234, 247] on icon at bounding box center [233, 247] width 5 height 5
click at [267, 247] on icon at bounding box center [267, 247] width 5 height 5
click at [234, 245] on icon at bounding box center [233, 247] width 5 height 5
click at [81, 250] on div "Eraser" at bounding box center [80, 251] width 10 height 3
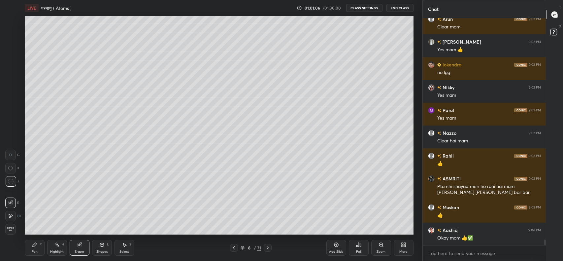
click at [37, 249] on div "Pen P" at bounding box center [35, 247] width 20 height 16
click at [10, 48] on div at bounding box center [10, 47] width 5 height 5
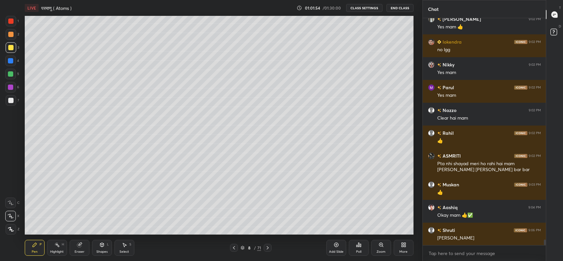
scroll to position [9179, 0]
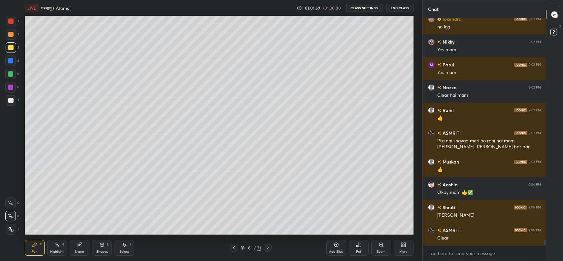
click at [233, 247] on icon at bounding box center [233, 247] width 5 height 5
click at [234, 248] on icon at bounding box center [233, 247] width 5 height 5
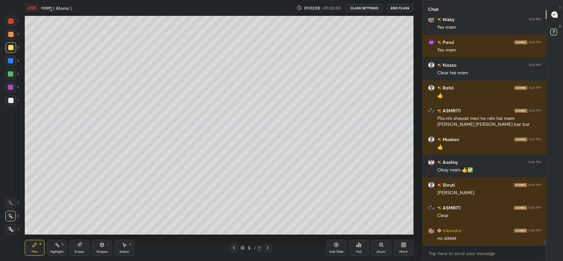
click at [234, 247] on icon at bounding box center [233, 247] width 5 height 5
click at [267, 247] on icon at bounding box center [267, 247] width 5 height 5
click at [267, 246] on icon at bounding box center [267, 247] width 5 height 5
click at [268, 248] on icon at bounding box center [267, 247] width 5 height 5
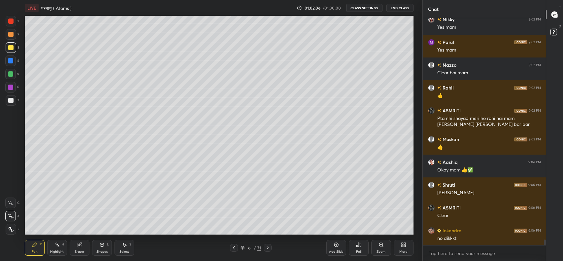
click at [269, 249] on icon at bounding box center [267, 247] width 5 height 5
click at [268, 248] on icon at bounding box center [267, 247] width 5 height 5
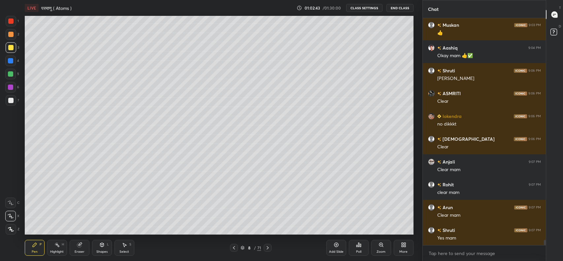
scroll to position [9338, 0]
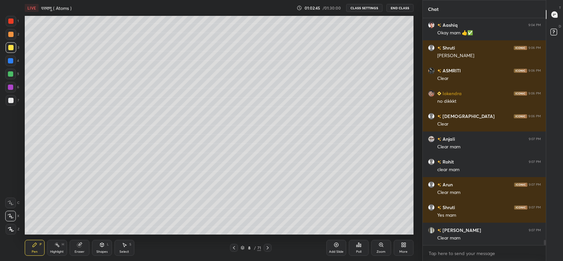
click at [235, 246] on icon at bounding box center [233, 247] width 5 height 5
click at [234, 247] on icon at bounding box center [234, 247] width 2 height 3
click at [235, 247] on icon at bounding box center [233, 247] width 5 height 5
click at [233, 246] on icon at bounding box center [233, 247] width 5 height 5
click at [234, 249] on icon at bounding box center [233, 247] width 5 height 5
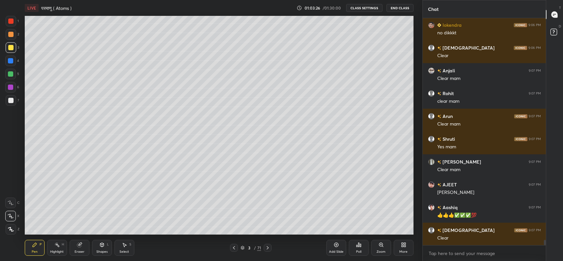
scroll to position [9429, 0]
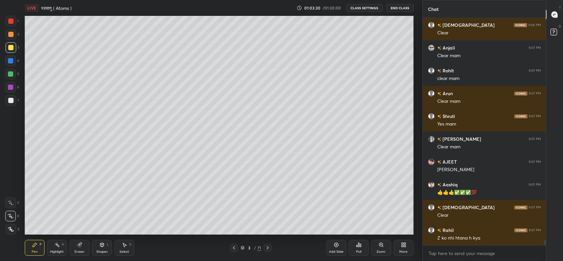
click at [267, 247] on icon at bounding box center [267, 247] width 5 height 5
click at [242, 247] on icon at bounding box center [242, 247] width 3 height 2
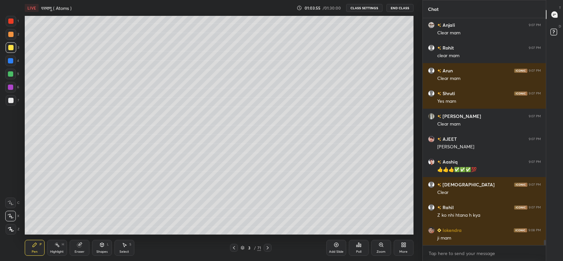
click at [267, 247] on icon at bounding box center [267, 247] width 5 height 5
click at [269, 247] on icon at bounding box center [267, 247] width 5 height 5
click at [267, 247] on icon at bounding box center [267, 247] width 5 height 5
click at [267, 246] on icon at bounding box center [268, 247] width 2 height 3
click at [267, 247] on icon at bounding box center [267, 247] width 5 height 5
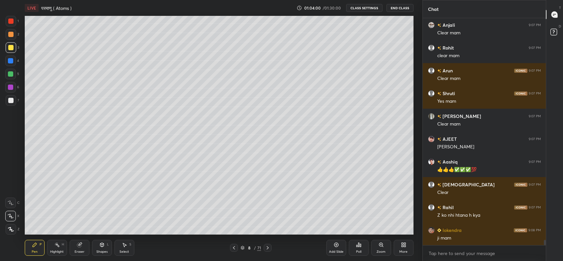
click at [234, 247] on icon at bounding box center [233, 247] width 5 height 5
click at [267, 248] on icon at bounding box center [267, 247] width 5 height 5
click at [9, 98] on div at bounding box center [10, 100] width 5 height 5
click at [234, 247] on icon at bounding box center [234, 247] width 2 height 3
click at [267, 248] on icon at bounding box center [267, 247] width 5 height 5
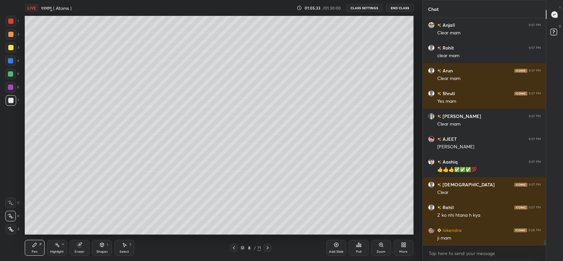
click at [235, 249] on icon at bounding box center [233, 247] width 5 height 5
click at [267, 247] on icon at bounding box center [267, 247] width 5 height 5
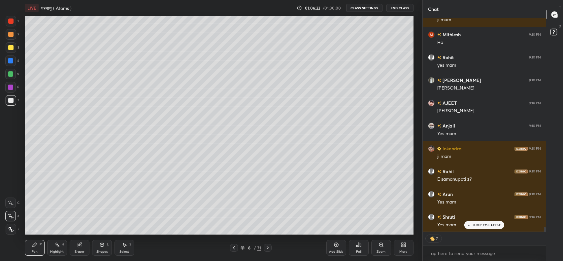
scroll to position [9656, 0]
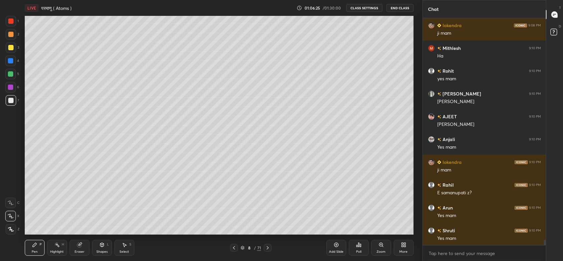
click at [234, 247] on icon at bounding box center [233, 247] width 5 height 5
click at [235, 247] on icon at bounding box center [233, 247] width 5 height 5
click at [234, 247] on icon at bounding box center [233, 247] width 5 height 5
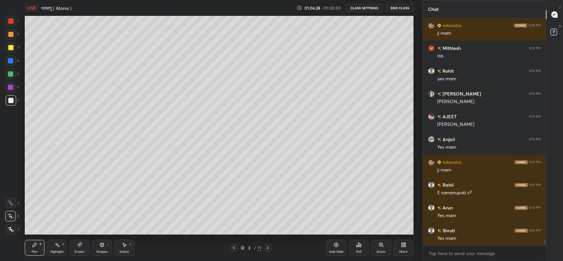
click at [234, 247] on icon at bounding box center [233, 247] width 5 height 5
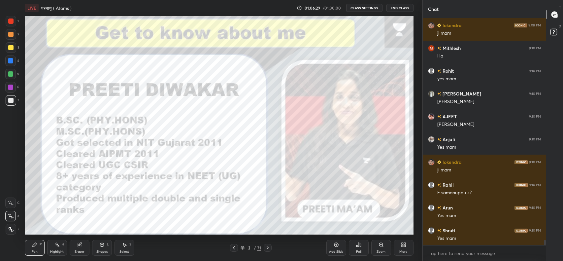
click at [267, 247] on icon at bounding box center [267, 247] width 5 height 5
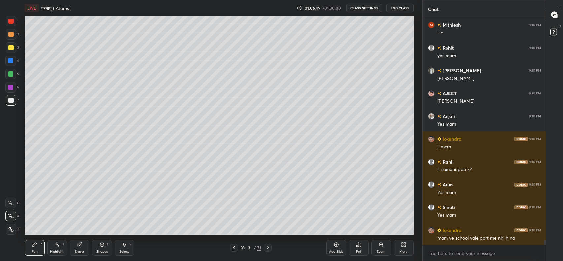
scroll to position [9702, 0]
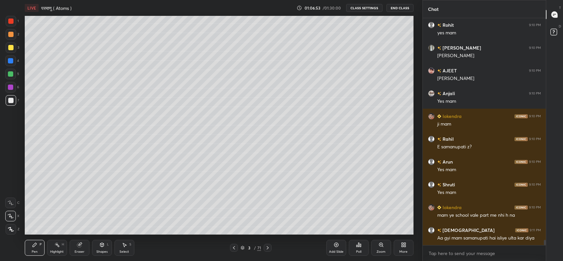
click at [267, 247] on icon at bounding box center [267, 247] width 5 height 5
click at [269, 247] on icon at bounding box center [267, 247] width 5 height 5
click at [267, 247] on icon at bounding box center [267, 247] width 5 height 5
click at [268, 246] on icon at bounding box center [267, 247] width 5 height 5
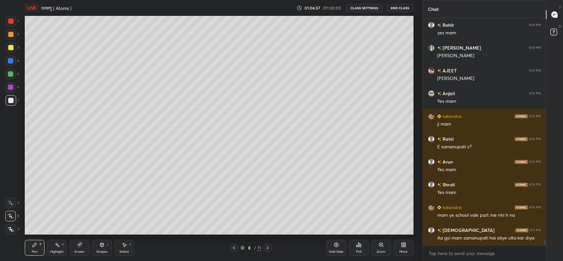
click at [269, 250] on icon at bounding box center [267, 247] width 5 height 5
click at [234, 247] on icon at bounding box center [233, 247] width 5 height 5
click at [267, 247] on icon at bounding box center [267, 247] width 5 height 5
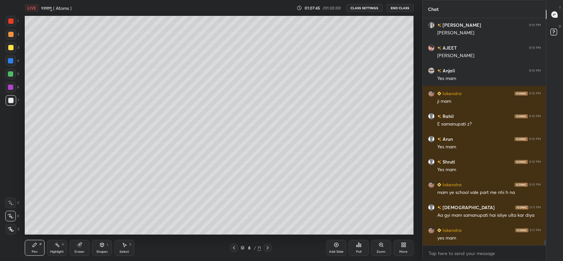
scroll to position [9747, 0]
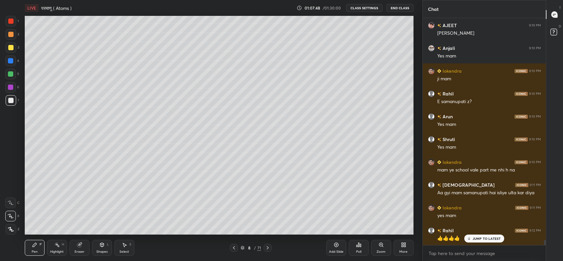
click at [481, 237] on p "JUMP TO LATEST" at bounding box center [486, 238] width 28 height 4
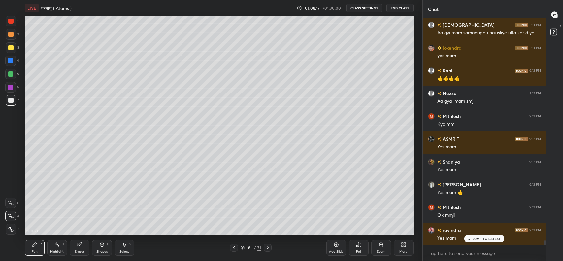
scroll to position [9929, 0]
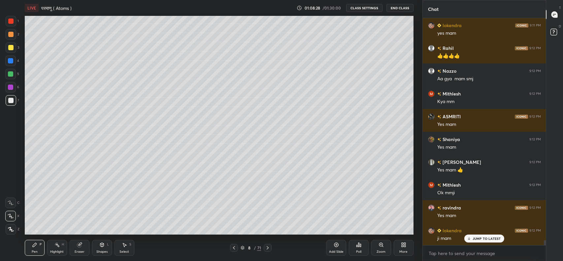
click at [481, 238] on p "JUMP TO LATEST" at bounding box center [486, 238] width 28 height 4
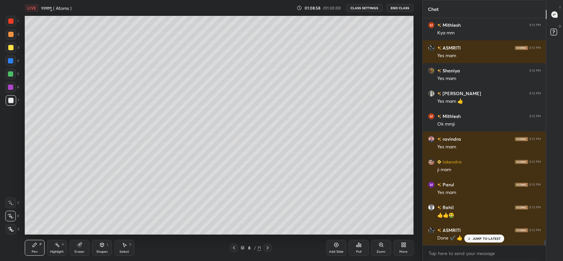
scroll to position [10020, 0]
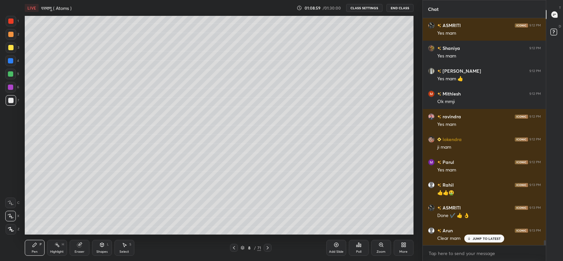
click at [478, 234] on div "JUMP TO LATEST" at bounding box center [484, 238] width 40 height 8
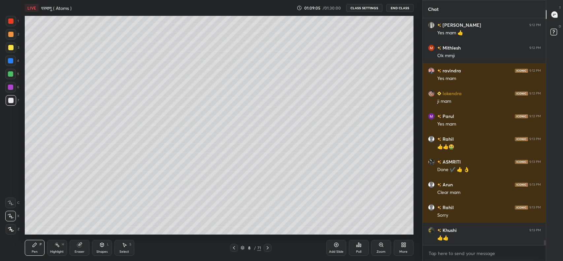
scroll to position [10089, 0]
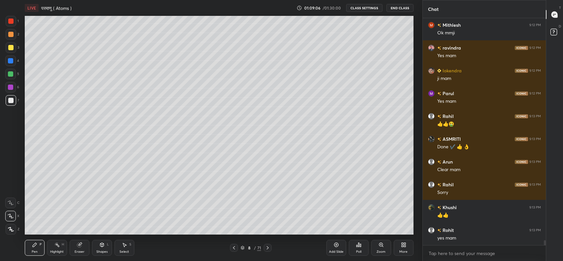
click at [338, 247] on div "Add Slide" at bounding box center [336, 247] width 20 height 16
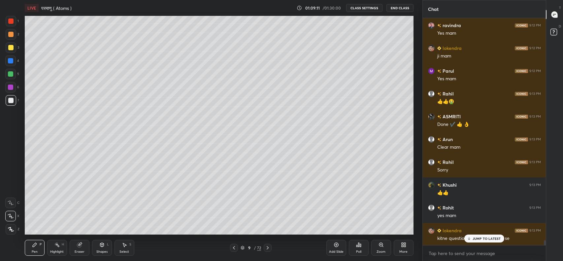
scroll to position [10134, 0]
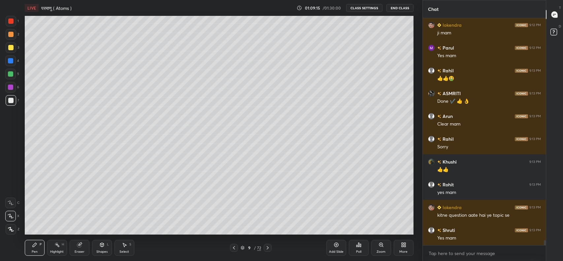
click at [7, 47] on div at bounding box center [11, 47] width 11 height 11
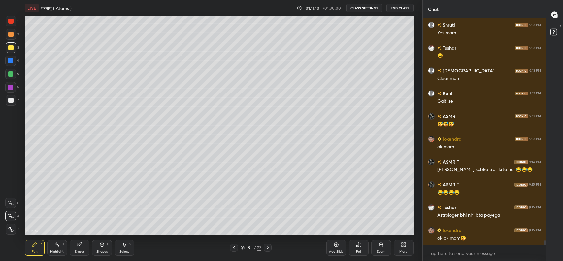
scroll to position [10362, 0]
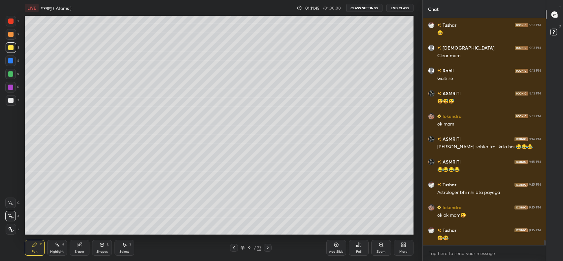
click at [10, 73] on div at bounding box center [10, 73] width 5 height 5
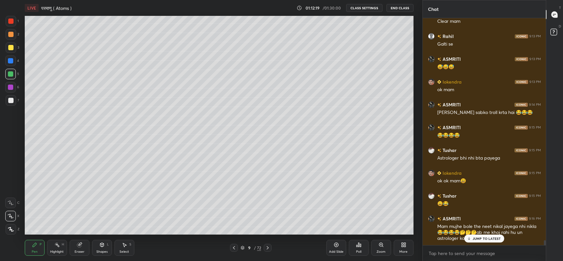
click at [479, 239] on p "JUMP TO LATEST" at bounding box center [486, 238] width 28 height 4
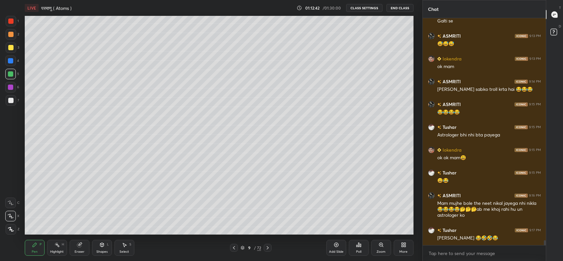
scroll to position [10442, 0]
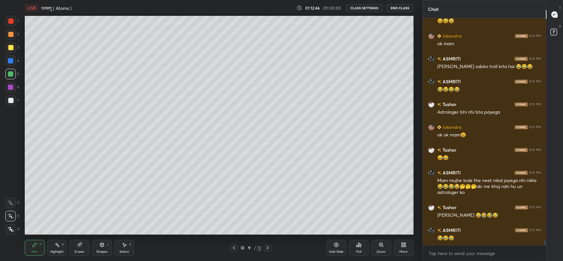
click at [234, 247] on icon at bounding box center [233, 247] width 5 height 5
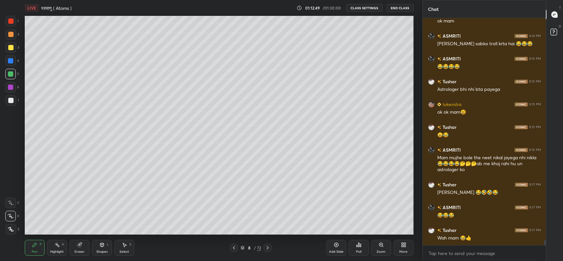
click at [234, 247] on icon at bounding box center [233, 247] width 5 height 5
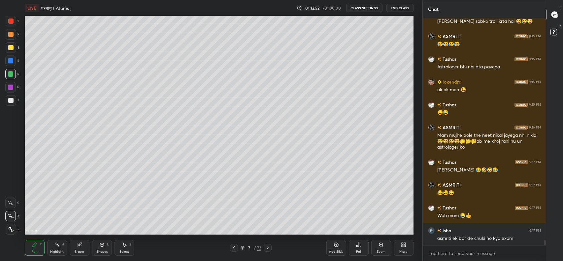
scroll to position [10510, 0]
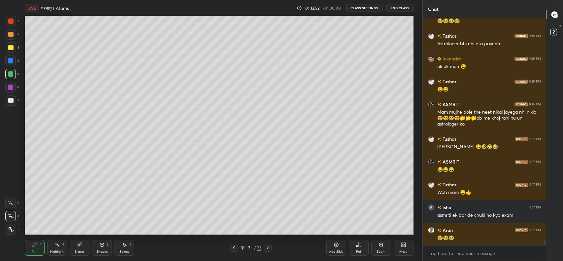
click at [267, 247] on icon at bounding box center [267, 247] width 5 height 5
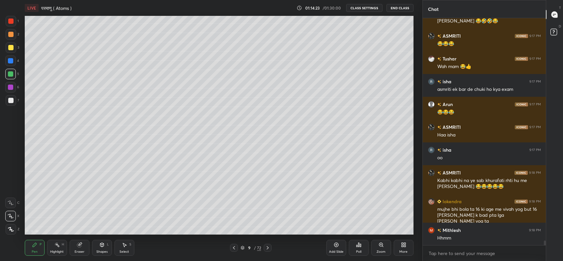
scroll to position [10643, 0]
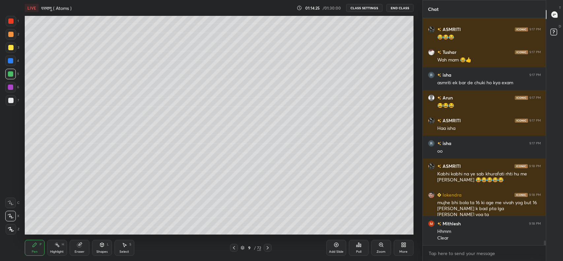
click at [267, 247] on icon at bounding box center [267, 247] width 5 height 5
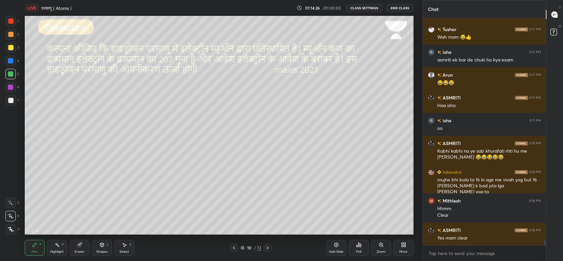
click at [234, 247] on icon at bounding box center [233, 247] width 5 height 5
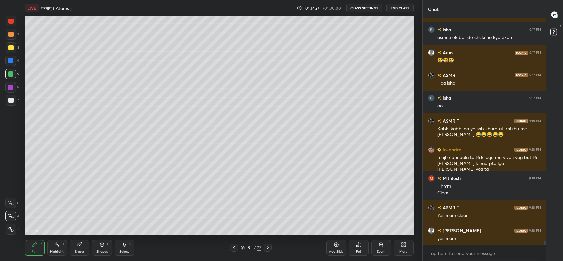
click at [335, 244] on icon at bounding box center [335, 244] width 5 height 5
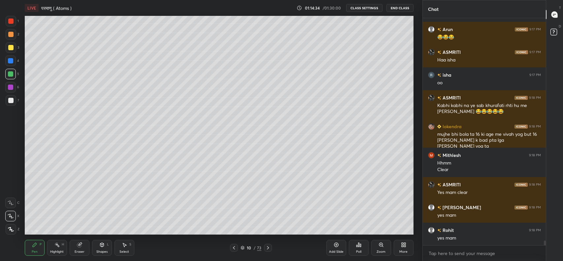
scroll to position [10734, 0]
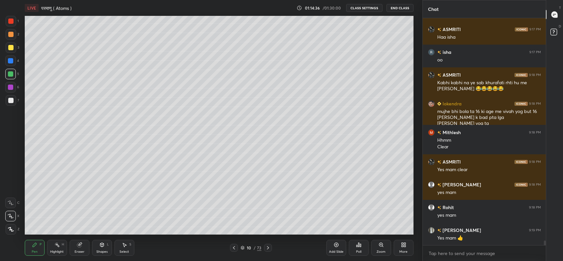
click at [78, 251] on div "Eraser" at bounding box center [80, 251] width 10 height 3
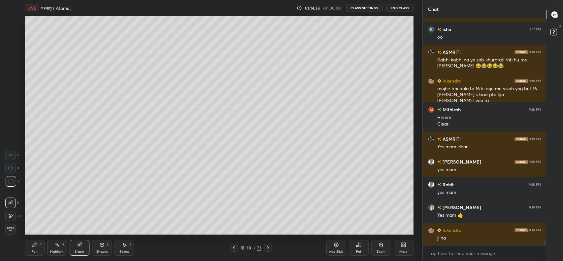
click at [33, 247] on div "Pen P" at bounding box center [35, 247] width 20 height 16
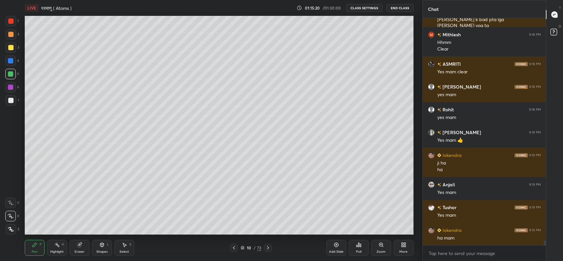
scroll to position [10838, 0]
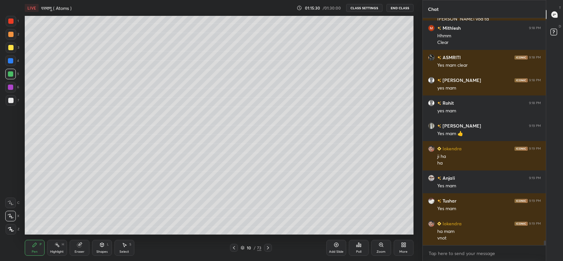
click at [10, 100] on div at bounding box center [10, 100] width 5 height 5
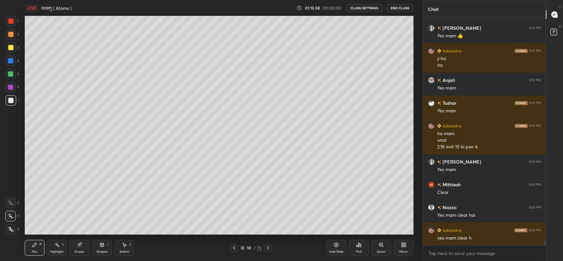
scroll to position [10958, 0]
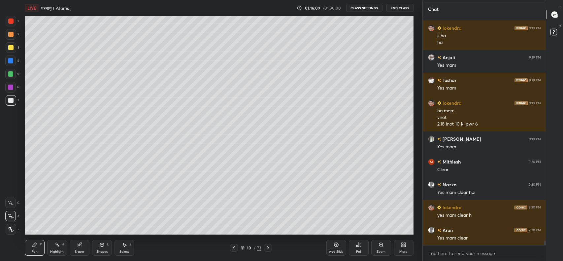
click at [234, 248] on icon at bounding box center [233, 247] width 5 height 5
click at [234, 247] on icon at bounding box center [233, 247] width 5 height 5
click at [267, 247] on icon at bounding box center [267, 247] width 5 height 5
click at [234, 247] on icon at bounding box center [233, 247] width 5 height 5
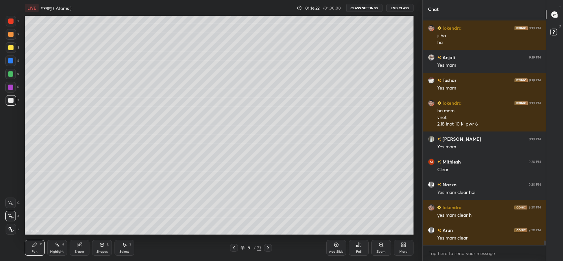
click at [232, 247] on icon at bounding box center [233, 247] width 5 height 5
click at [267, 247] on icon at bounding box center [267, 247] width 5 height 5
click at [235, 246] on icon at bounding box center [234, 247] width 2 height 3
click at [267, 247] on icon at bounding box center [267, 247] width 5 height 5
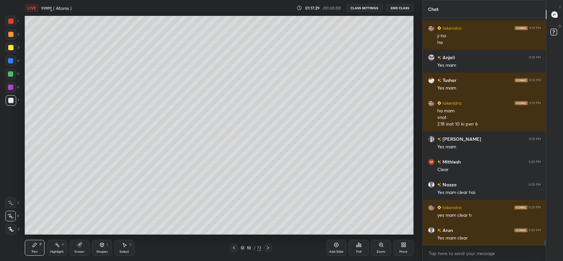
scroll to position [10981, 0]
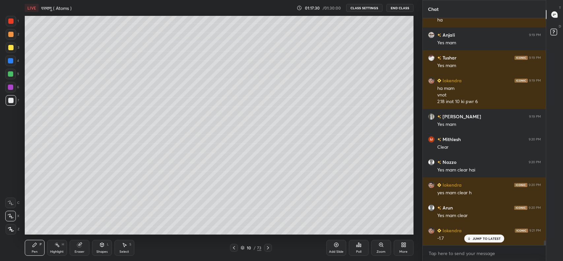
click at [480, 240] on p "JUMP TO LATEST" at bounding box center [486, 238] width 28 height 4
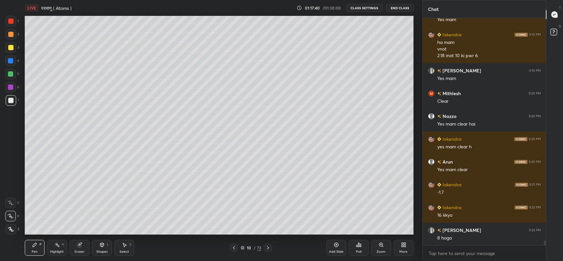
scroll to position [11049, 0]
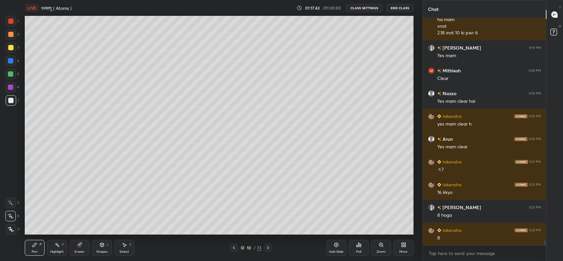
click at [84, 247] on div "Eraser" at bounding box center [80, 247] width 20 height 16
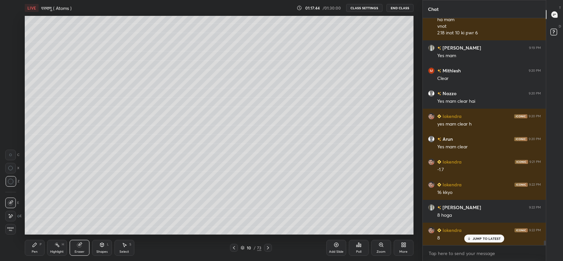
scroll to position [11072, 0]
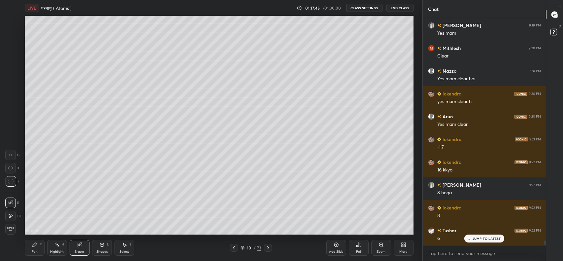
click at [41, 250] on div "Pen P" at bounding box center [35, 247] width 20 height 16
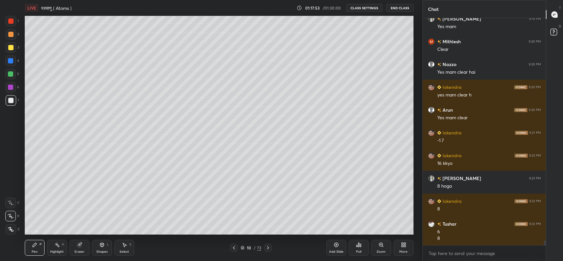
scroll to position [11102, 0]
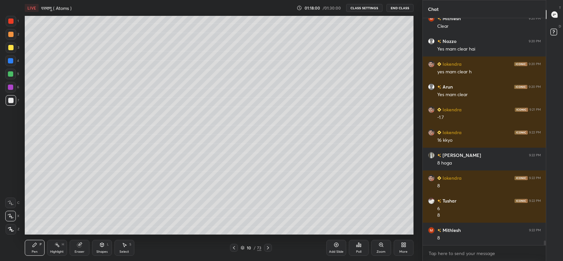
click at [236, 248] on icon at bounding box center [233, 247] width 5 height 5
click at [234, 247] on icon at bounding box center [233, 247] width 5 height 5
click at [234, 249] on icon at bounding box center [233, 247] width 5 height 5
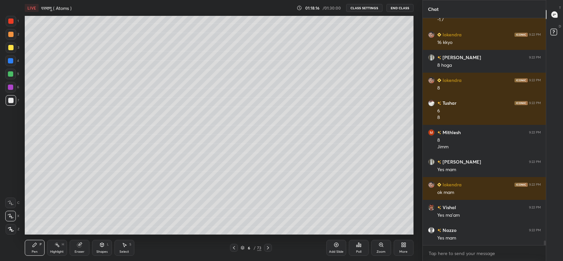
scroll to position [11222, 0]
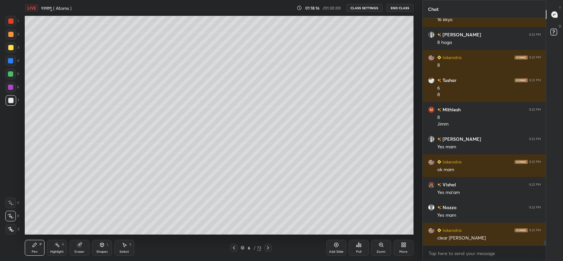
click at [235, 248] on icon at bounding box center [233, 247] width 5 height 5
click at [267, 247] on icon at bounding box center [267, 247] width 5 height 5
click at [266, 246] on icon at bounding box center [267, 247] width 5 height 5
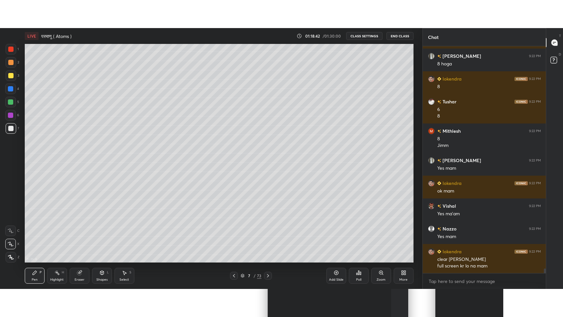
scroll to position [11251, 0]
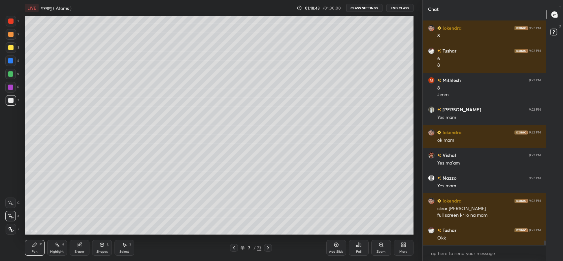
click at [403, 248] on div "More" at bounding box center [403, 247] width 20 height 16
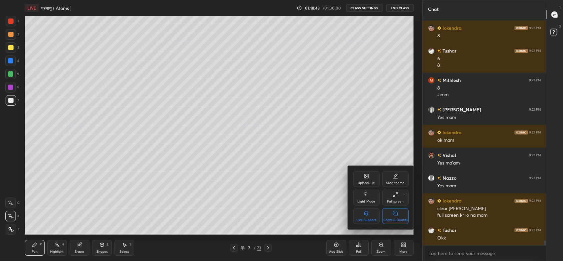
click at [393, 201] on div "Full screen" at bounding box center [395, 201] width 16 height 3
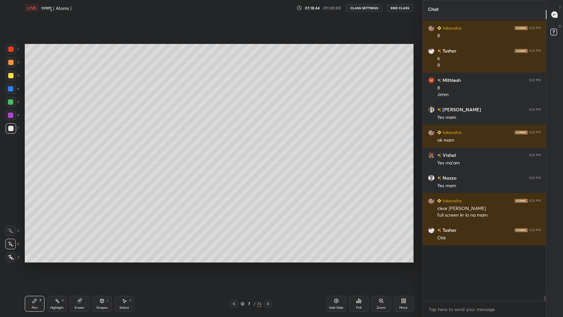
scroll to position [11196, 0]
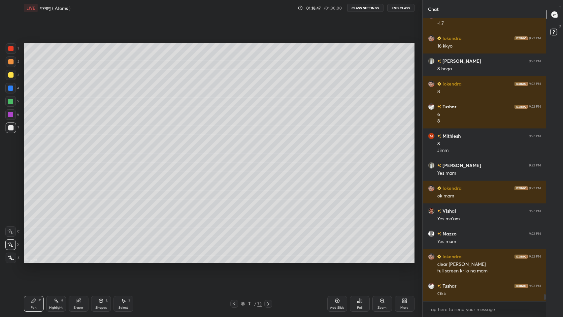
click at [400, 260] on div "More" at bounding box center [404, 304] width 20 height 16
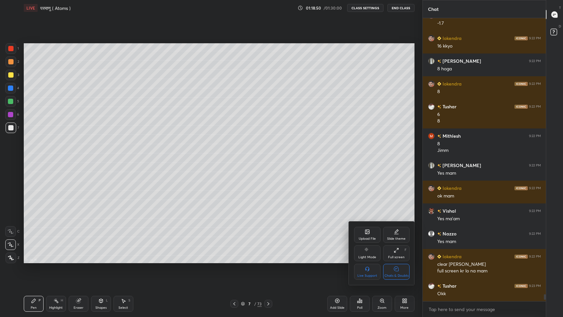
click at [396, 260] on icon at bounding box center [395, 268] width 5 height 7
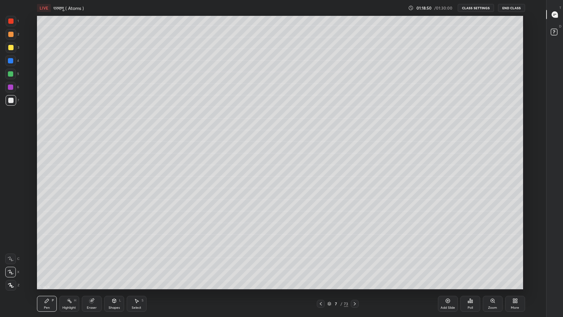
scroll to position [274, 519]
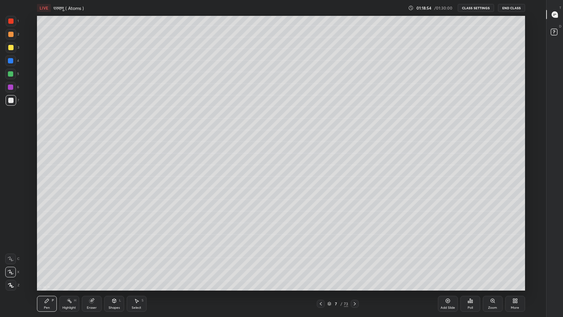
click at [12, 20] on div at bounding box center [10, 20] width 5 height 5
click at [354, 260] on icon at bounding box center [354, 303] width 5 height 5
click at [320, 260] on icon at bounding box center [321, 303] width 2 height 3
click at [354, 260] on icon at bounding box center [354, 303] width 5 height 5
click at [354, 260] on icon at bounding box center [355, 303] width 2 height 3
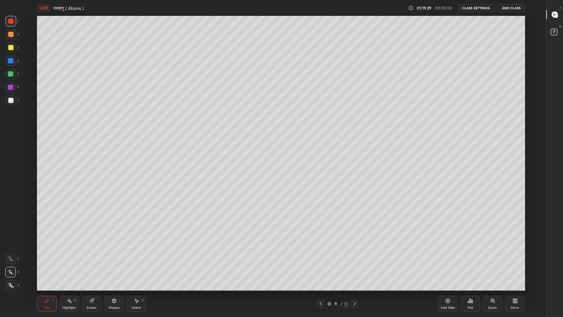
click at [355, 260] on icon at bounding box center [354, 303] width 5 height 5
click at [356, 260] on icon at bounding box center [354, 303] width 5 height 5
click at [556, 16] on icon at bounding box center [554, 15] width 6 height 6
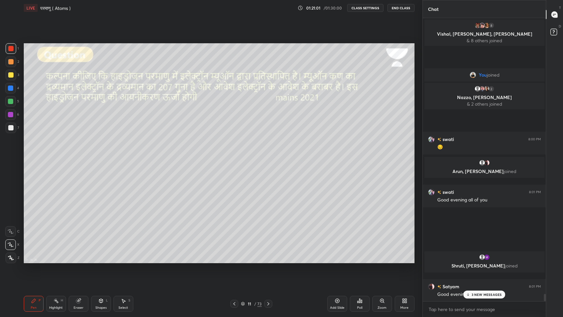
scroll to position [32709, 32587]
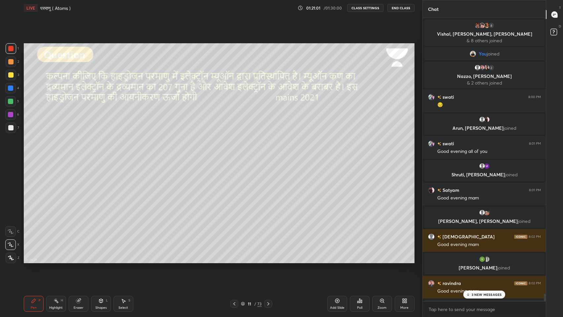
click at [488, 260] on p "3 NEW MESSAGES" at bounding box center [486, 294] width 30 height 4
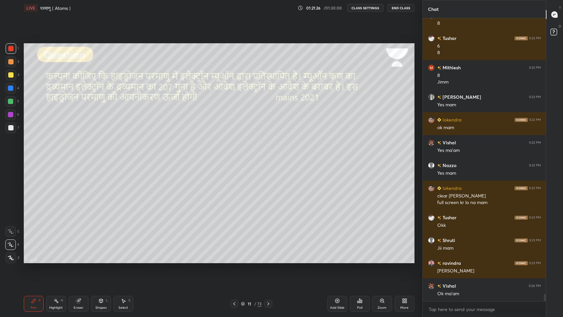
scroll to position [10508, 0]
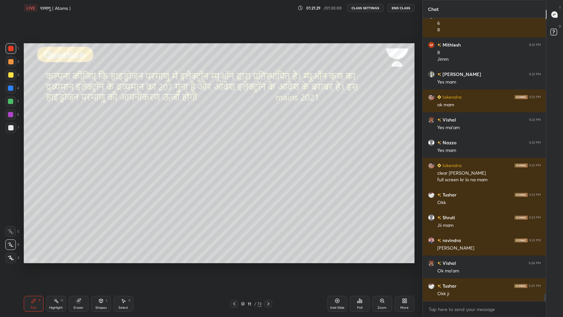
click at [404, 260] on div "More" at bounding box center [404, 304] width 20 height 16
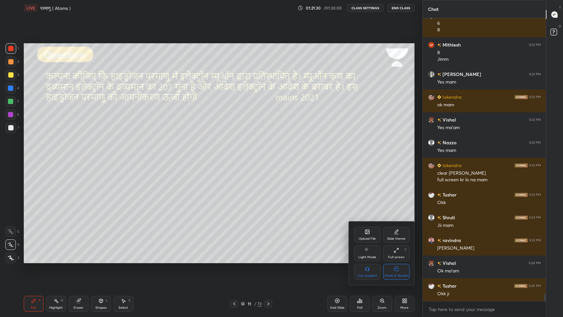
scroll to position [10531, 0]
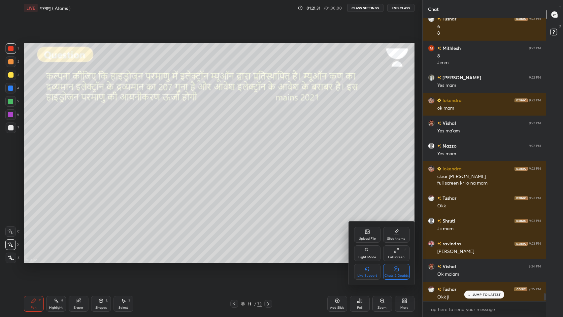
click at [486, 260] on div at bounding box center [281, 158] width 563 height 317
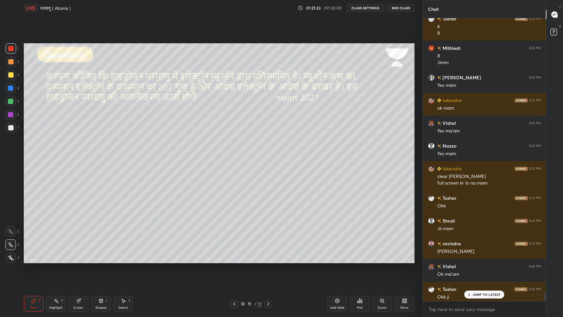
scroll to position [10580, 0]
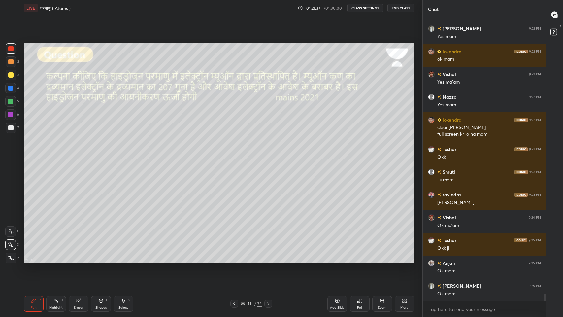
click at [404, 7] on button "End Class" at bounding box center [400, 8] width 27 height 8
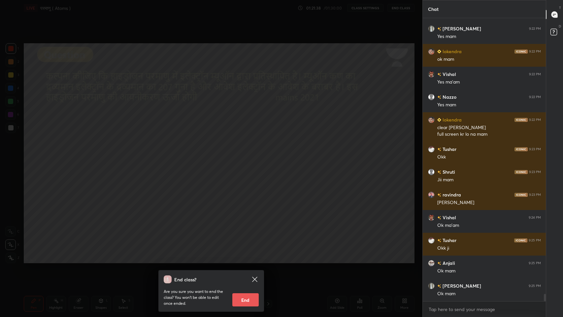
click at [252, 260] on button "End" at bounding box center [245, 299] width 26 height 13
type textarea "x"
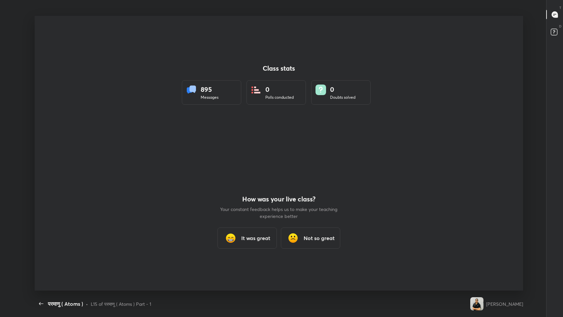
scroll to position [274, 557]
click at [40, 260] on icon "button" at bounding box center [41, 303] width 4 height 3
